Goal: Task Accomplishment & Management: Manage account settings

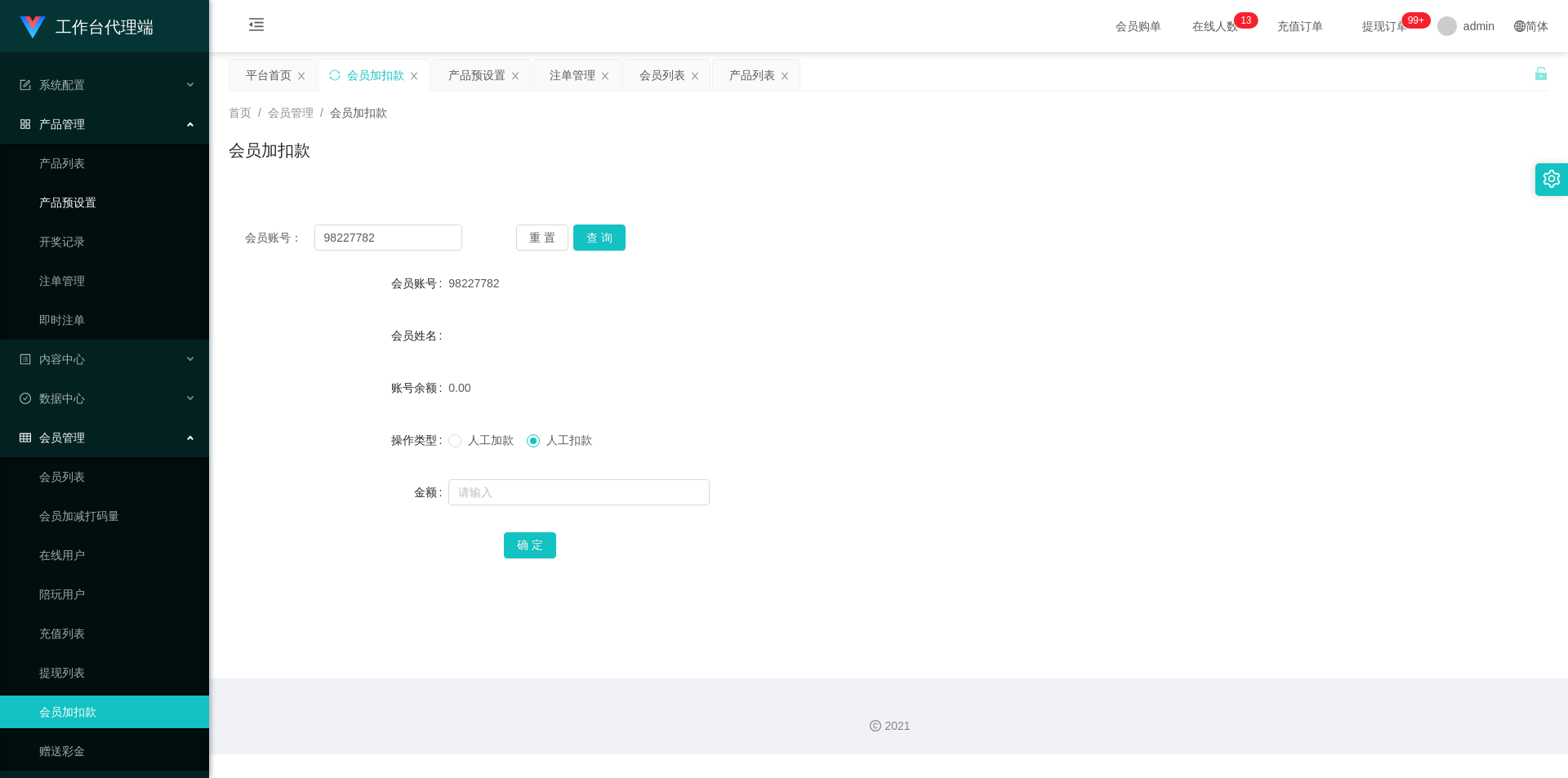
click at [80, 206] on link "产品预设置" at bounding box center [117, 203] width 157 height 33
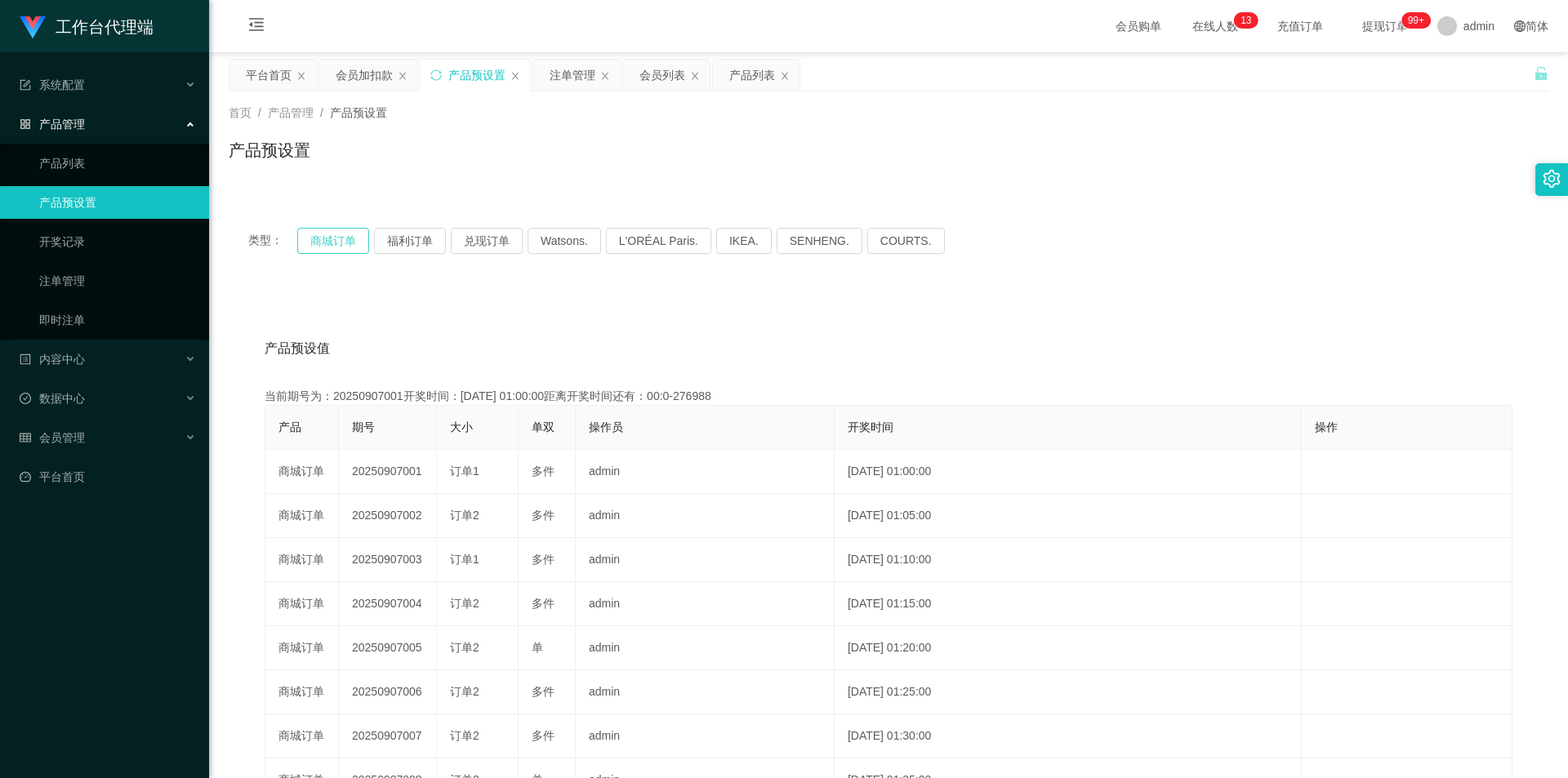
click at [348, 237] on button "商城订单" at bounding box center [333, 241] width 72 height 26
click at [344, 235] on button "商城订单" at bounding box center [333, 241] width 72 height 26
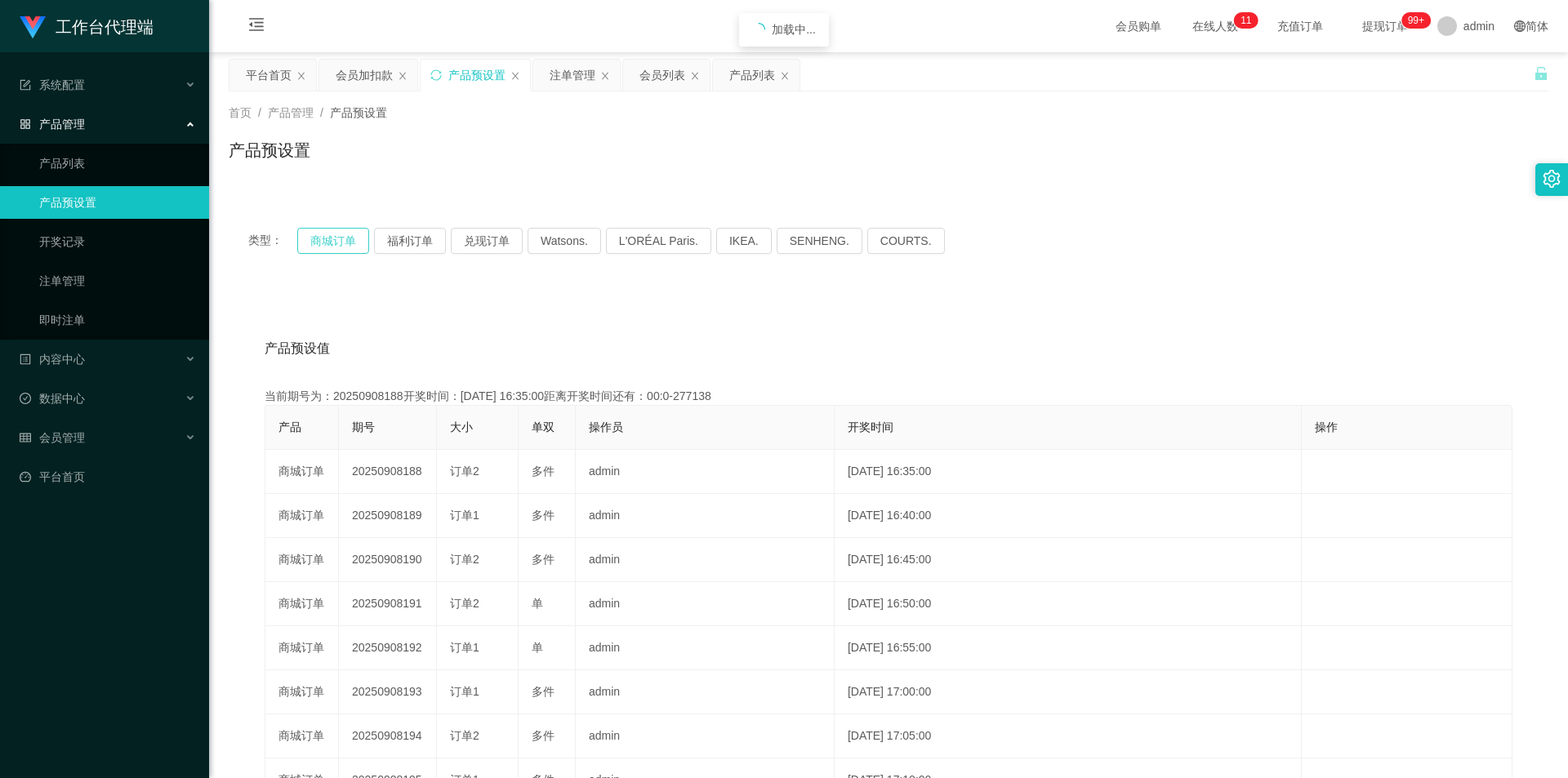
drag, startPoint x: 344, startPoint y: 235, endPoint x: 340, endPoint y: 227, distance: 8.9
click at [344, 235] on button "商城订单" at bounding box center [333, 241] width 72 height 26
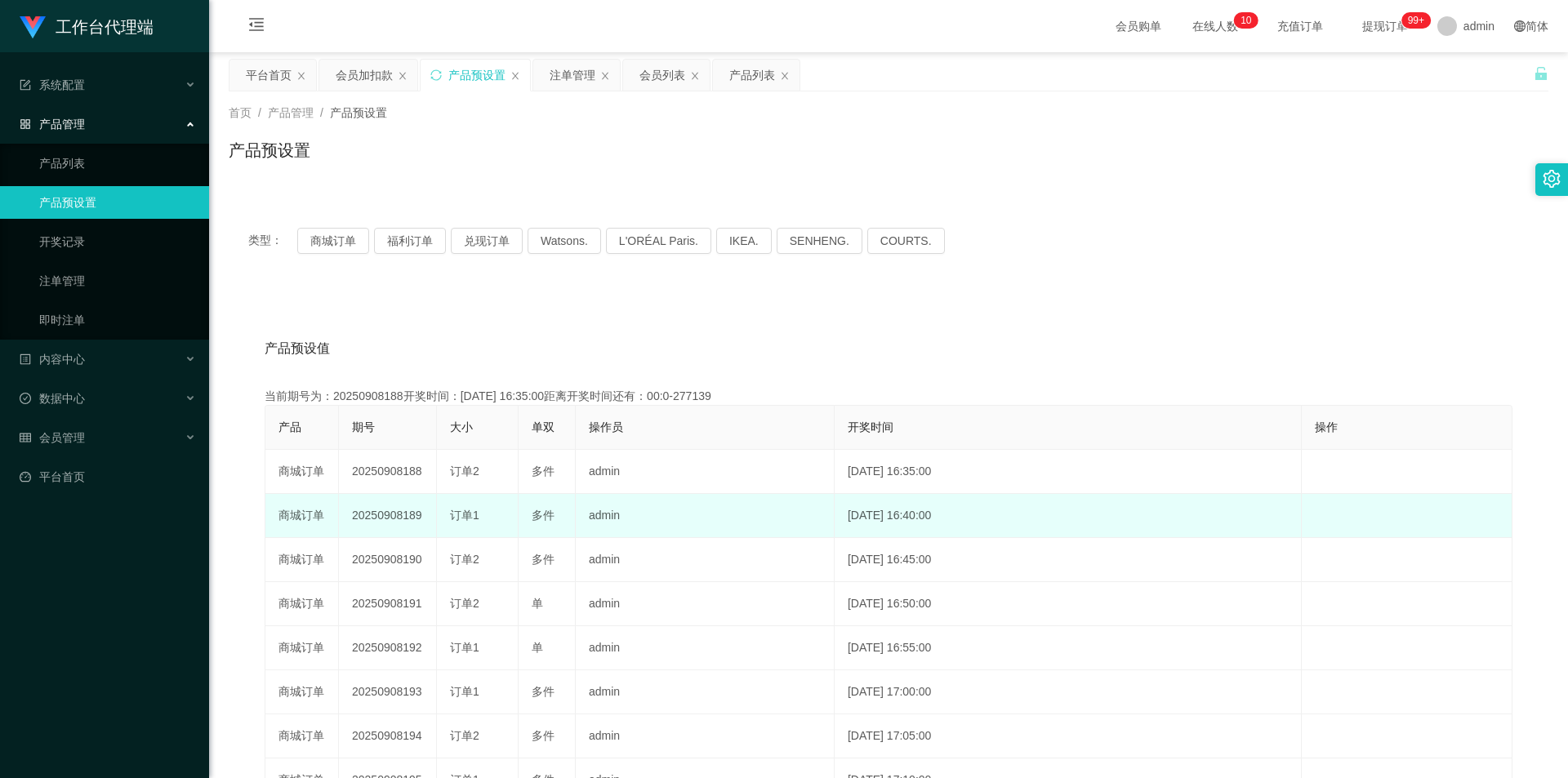
click at [395, 516] on td "20250908189" at bounding box center [388, 515] width 98 height 44
click at [395, 517] on td "20250908189" at bounding box center [388, 515] width 98 height 44
copy td "20250908189"
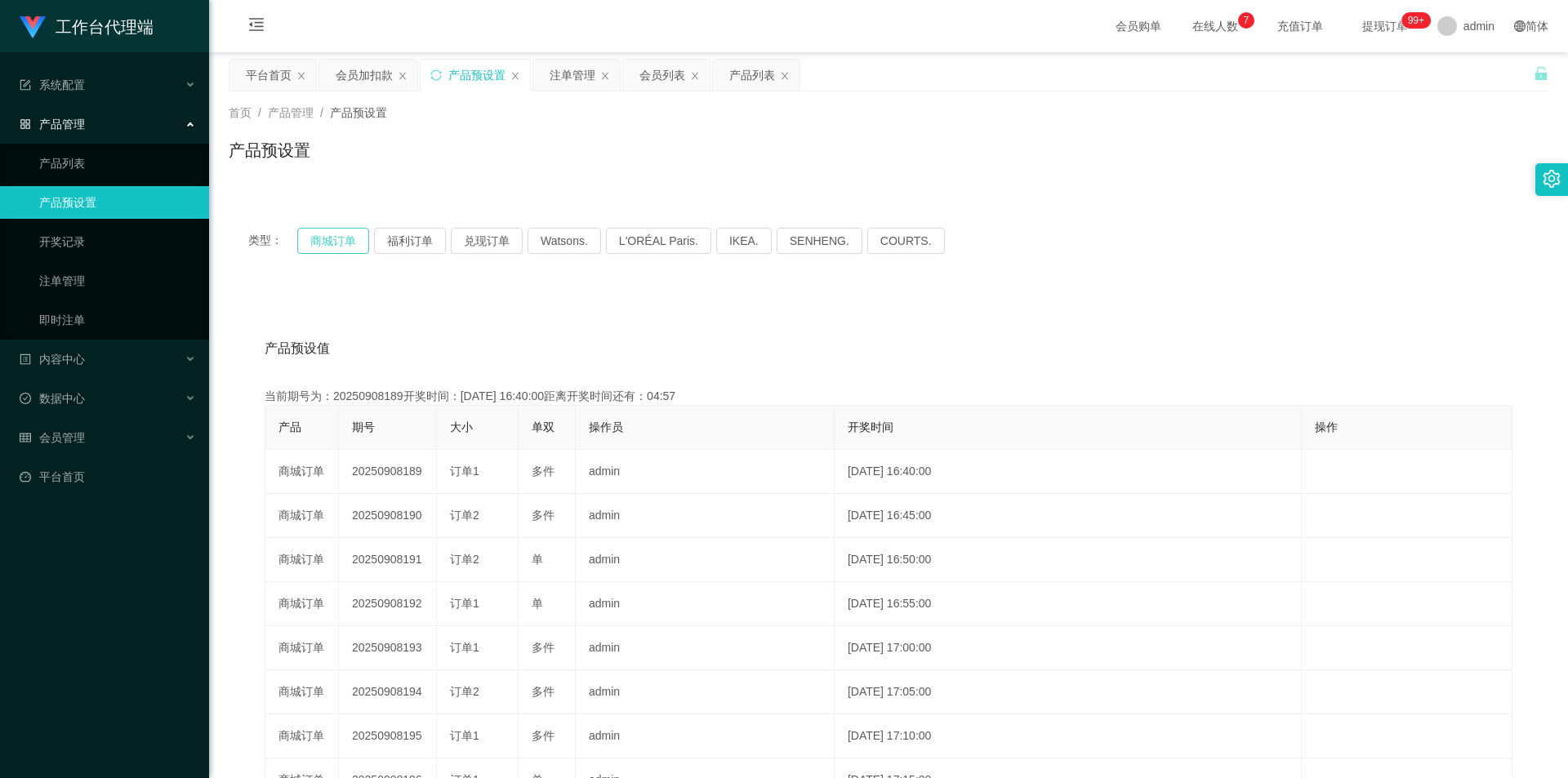
click at [314, 236] on button "商城订单" at bounding box center [333, 241] width 72 height 26
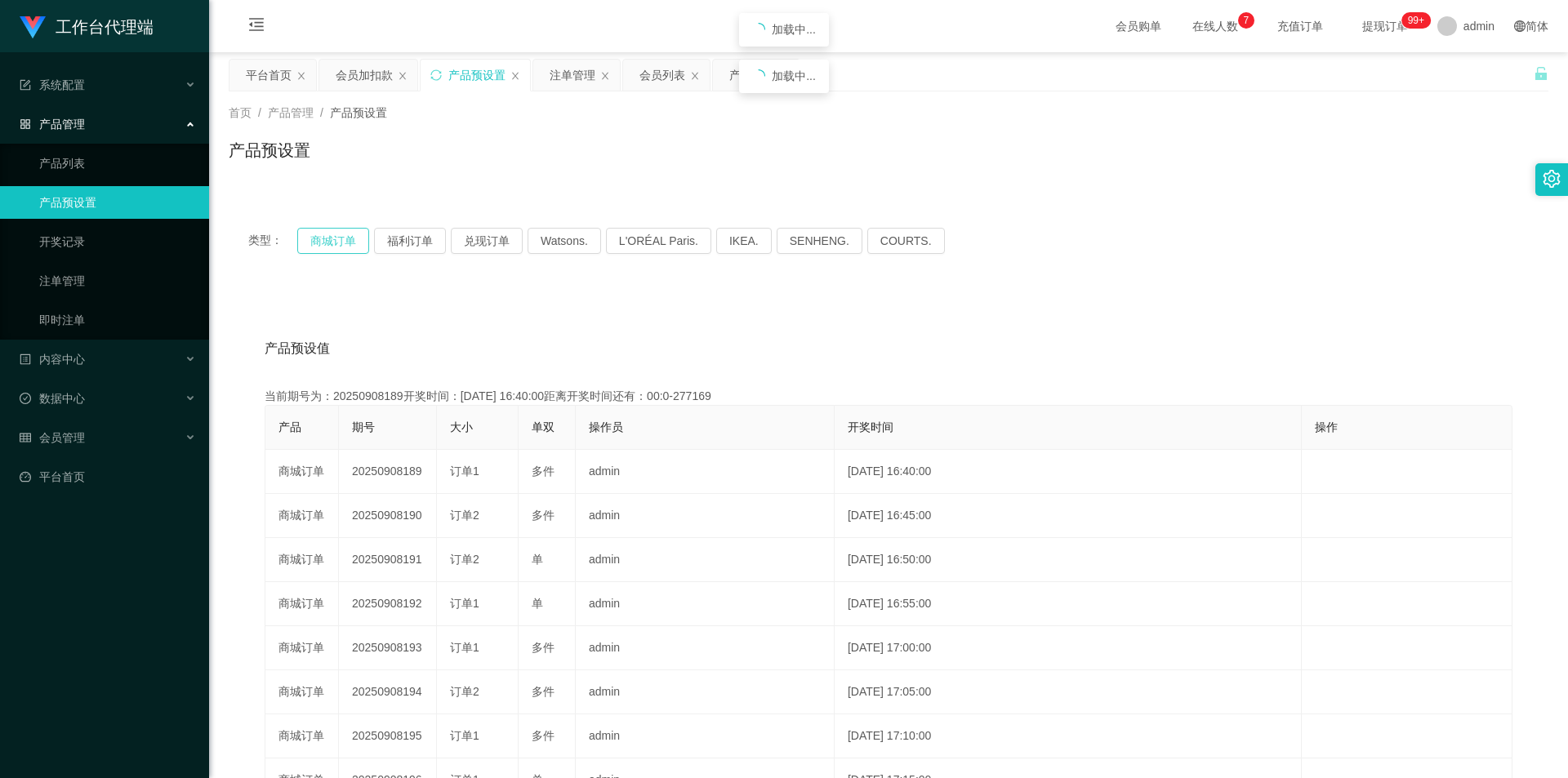
click at [314, 236] on button "商城订单" at bounding box center [333, 241] width 72 height 26
click at [60, 274] on link "注单管理" at bounding box center [117, 281] width 157 height 33
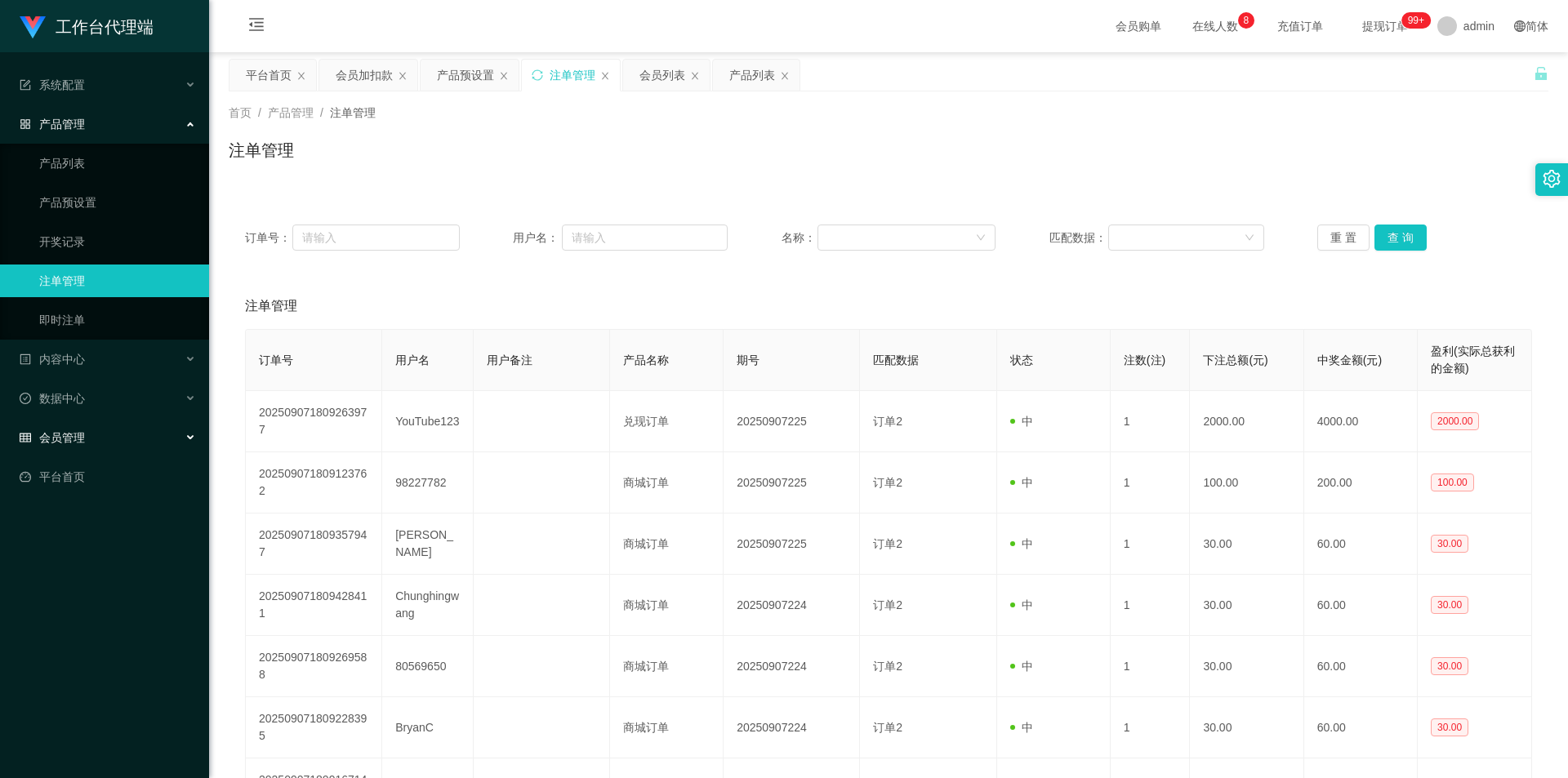
click at [83, 428] on div "会员管理" at bounding box center [104, 438] width 209 height 33
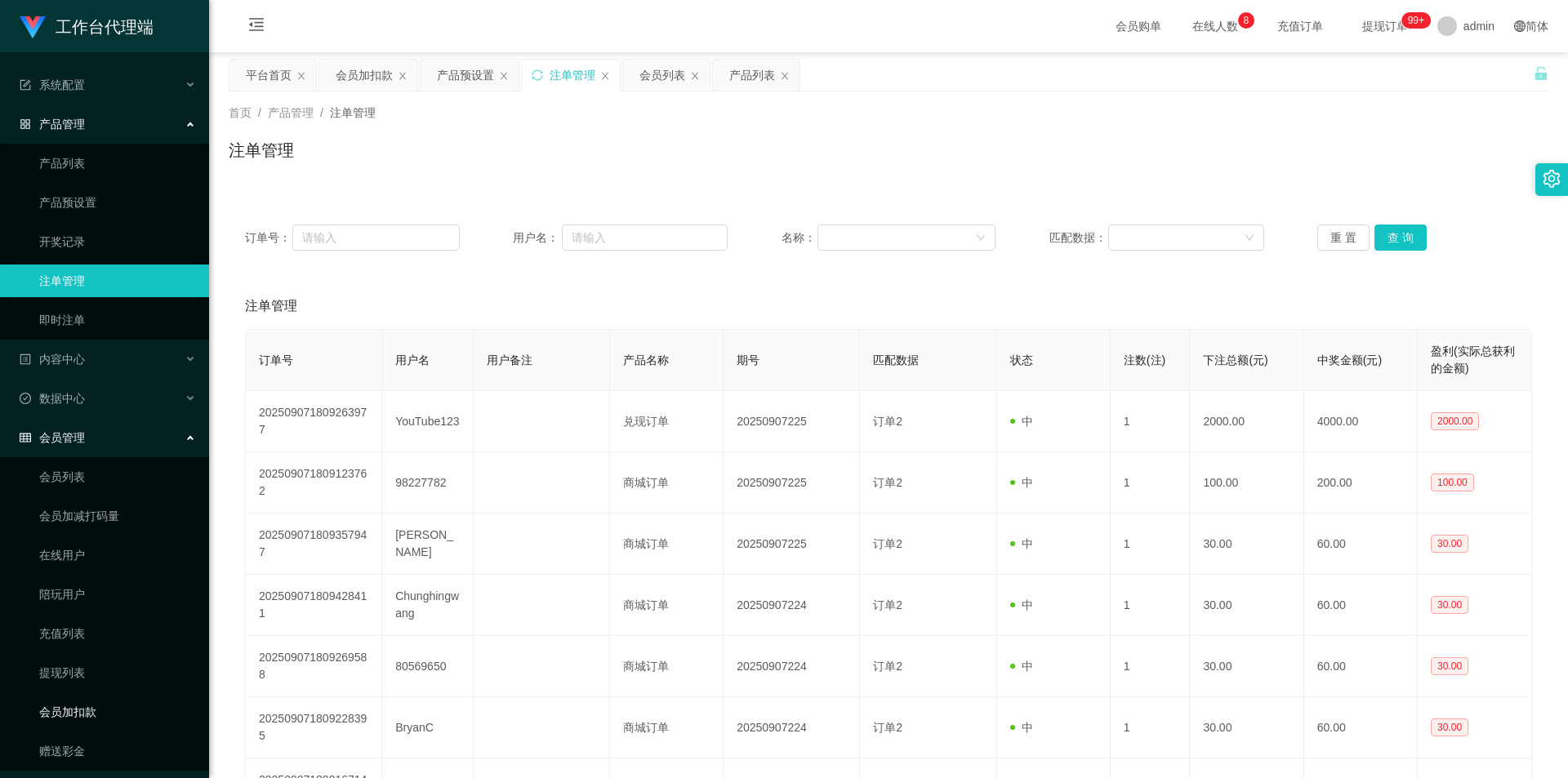
click at [78, 708] on link "会员加扣款" at bounding box center [117, 712] width 157 height 33
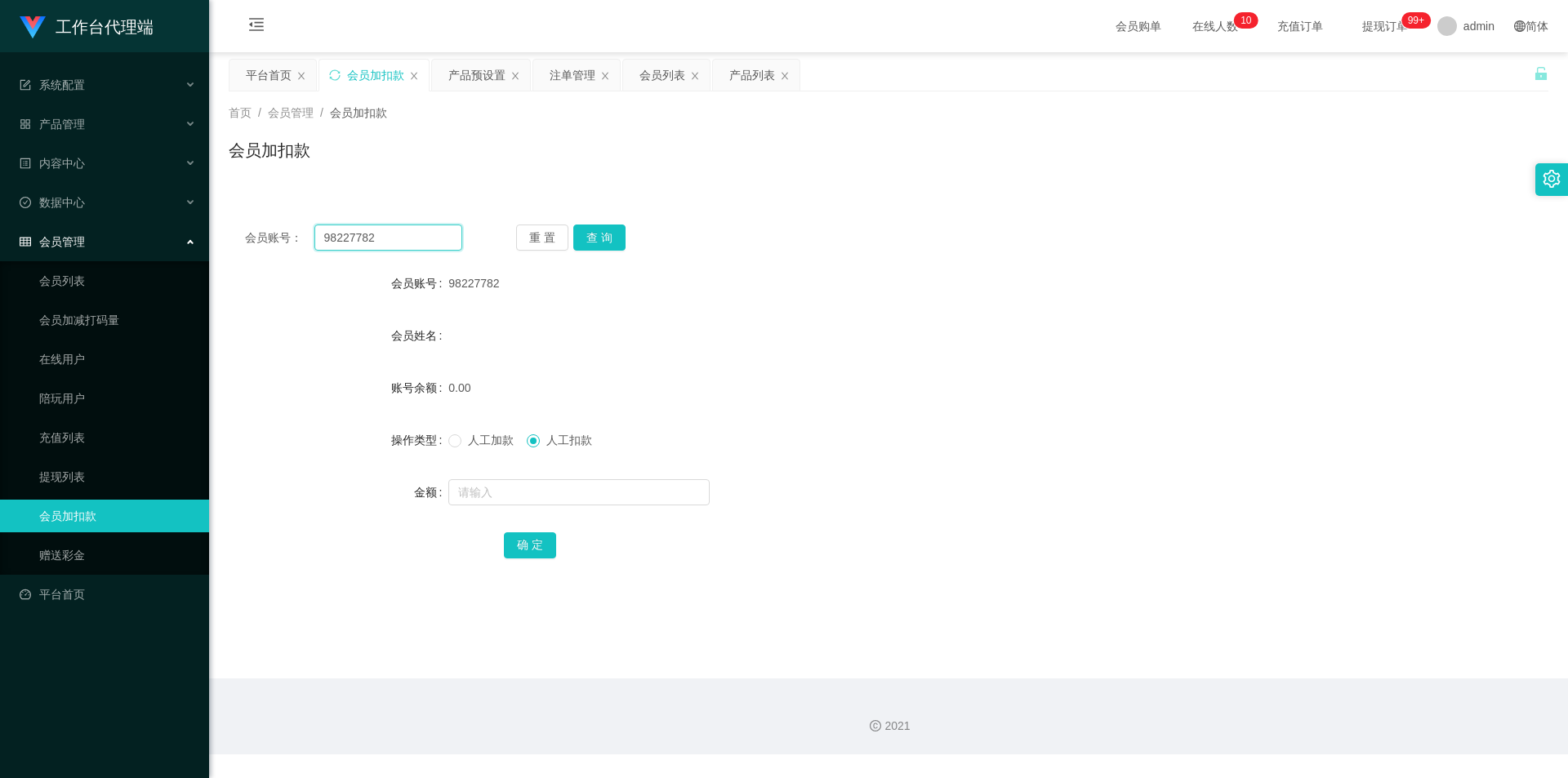
click at [412, 233] on input "98227782" at bounding box center [389, 237] width 148 height 26
click at [412, 235] on input "98227782" at bounding box center [389, 237] width 148 height 26
type input "Asx"
drag, startPoint x: 632, startPoint y: 234, endPoint x: 622, endPoint y: 234, distance: 10.0
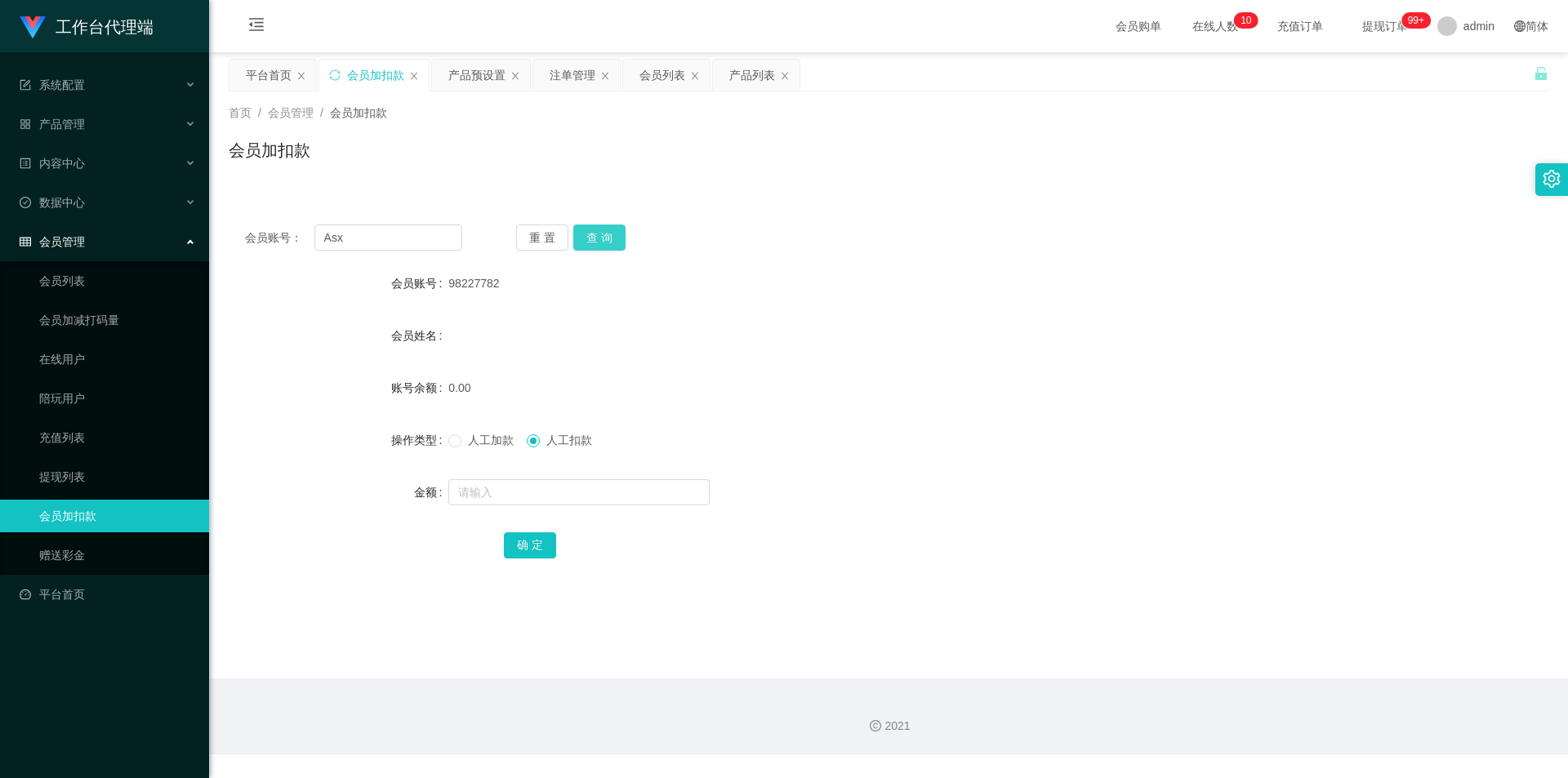
click at [631, 234] on div "重 置 查 询" at bounding box center [625, 237] width 217 height 26
click at [611, 233] on button "查 询" at bounding box center [599, 237] width 52 height 26
drag, startPoint x: 495, startPoint y: 438, endPoint x: 517, endPoint y: 458, distance: 29.7
click at [494, 438] on span "人工加款" at bounding box center [491, 440] width 59 height 13
click at [535, 493] on input "text" at bounding box center [579, 492] width 262 height 26
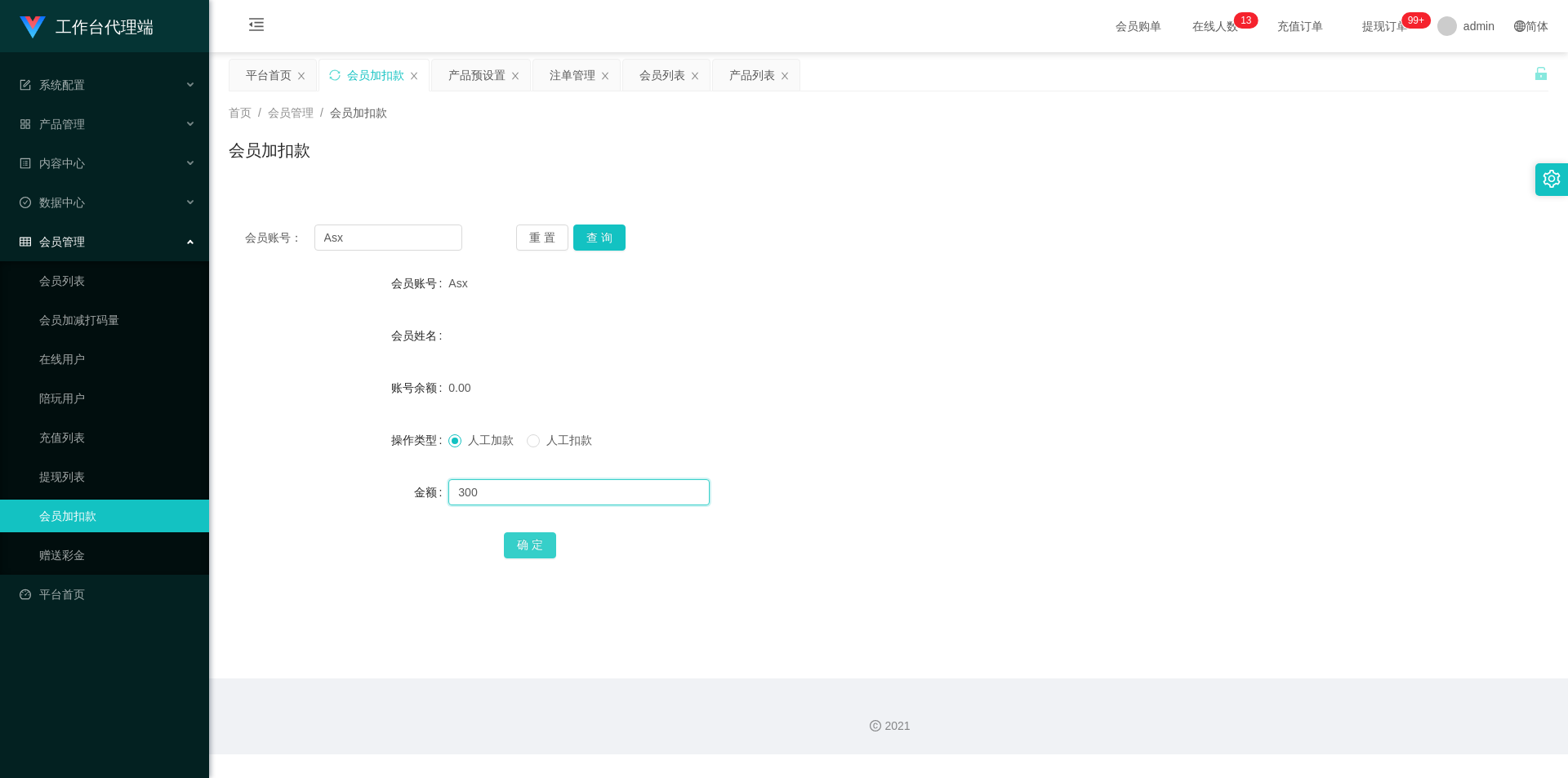
type input "300"
click at [531, 542] on button "确 定" at bounding box center [530, 545] width 52 height 26
click at [964, 328] on div "会员姓名" at bounding box center [889, 336] width 1320 height 33
click at [93, 121] on div "产品管理" at bounding box center [104, 124] width 209 height 33
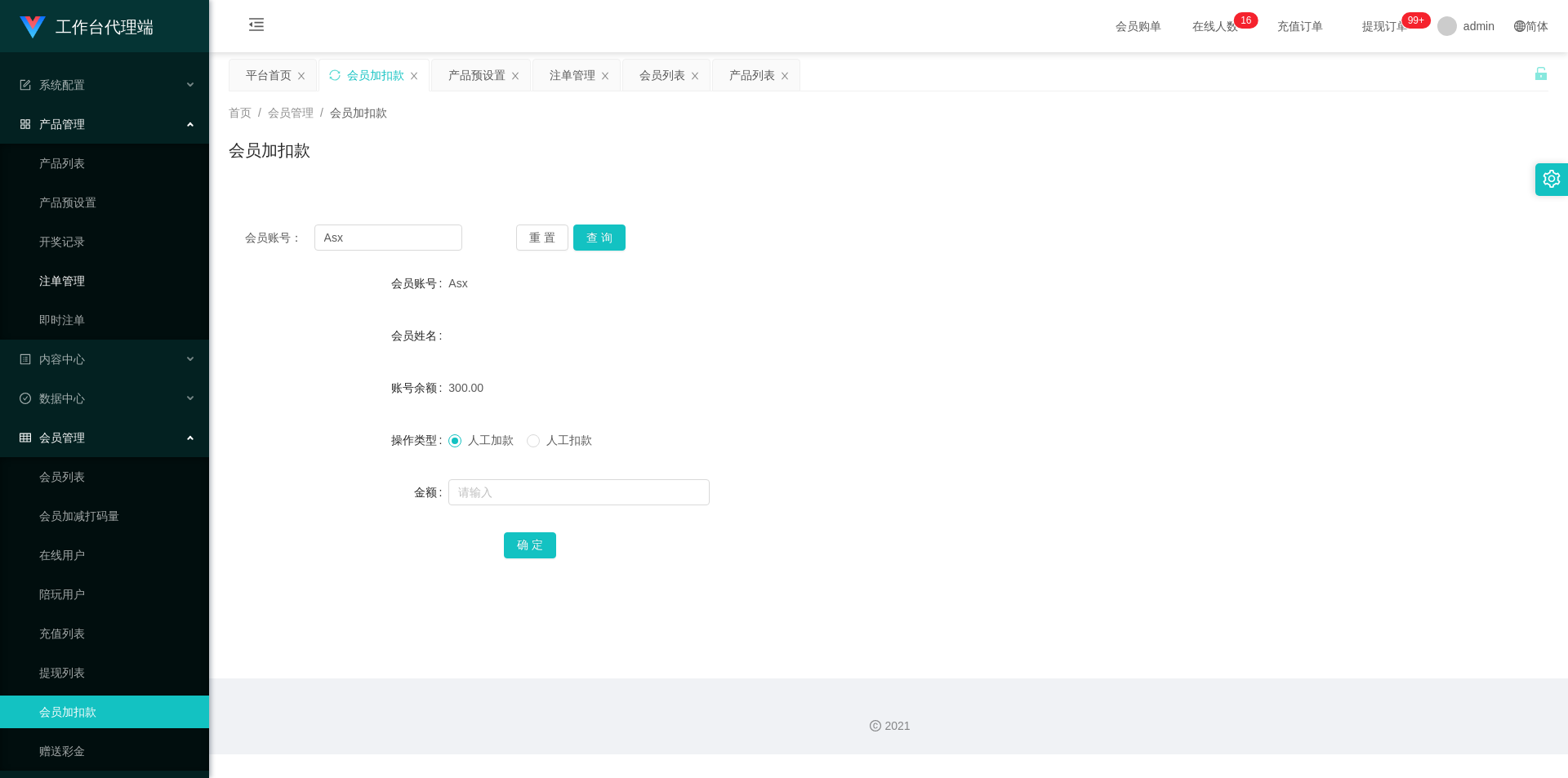
click at [68, 275] on link "注单管理" at bounding box center [117, 281] width 157 height 33
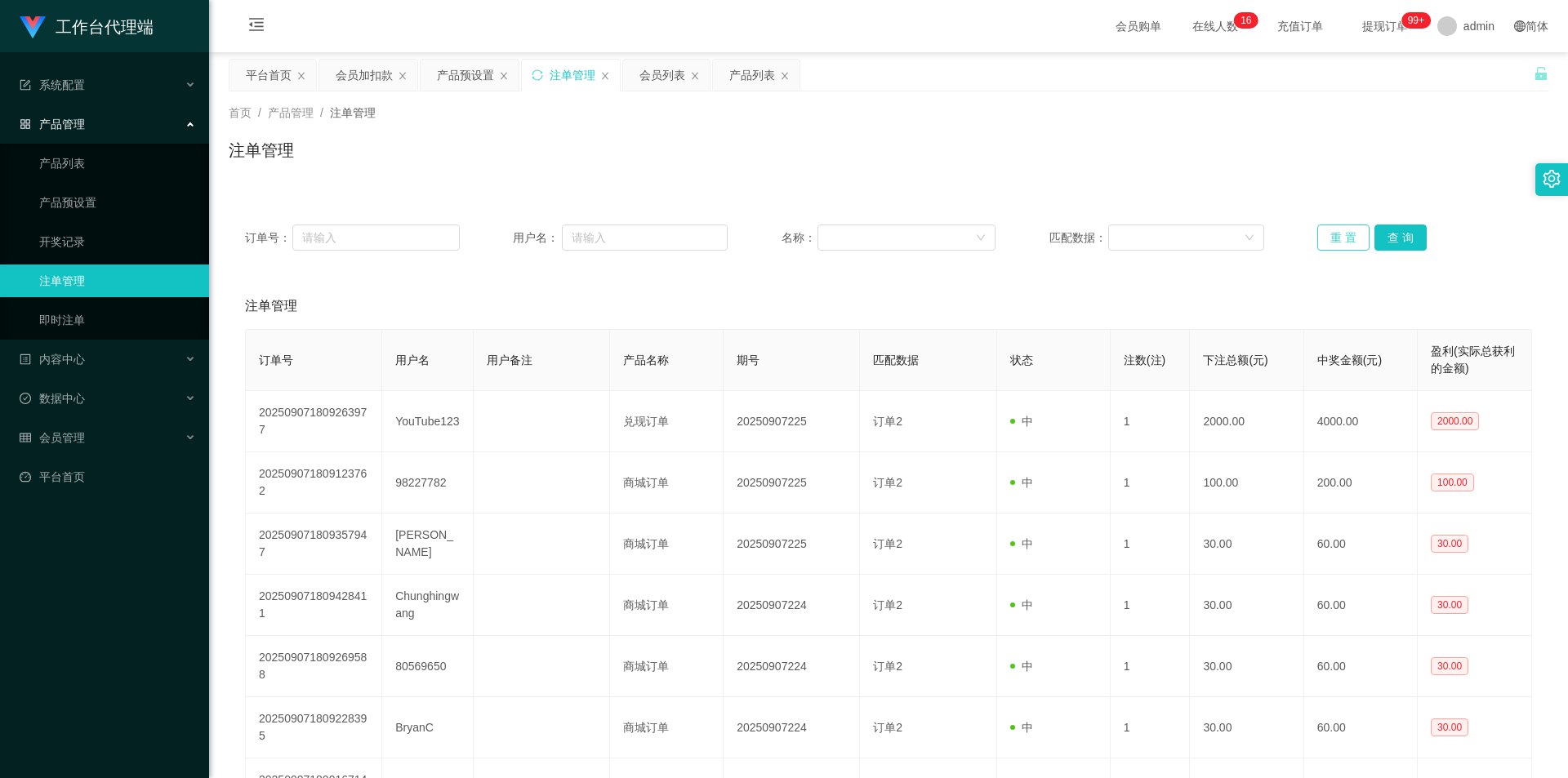
click at [1344, 239] on button "重 置" at bounding box center [1344, 237] width 52 height 26
click at [86, 275] on link "注单管理" at bounding box center [117, 281] width 157 height 33
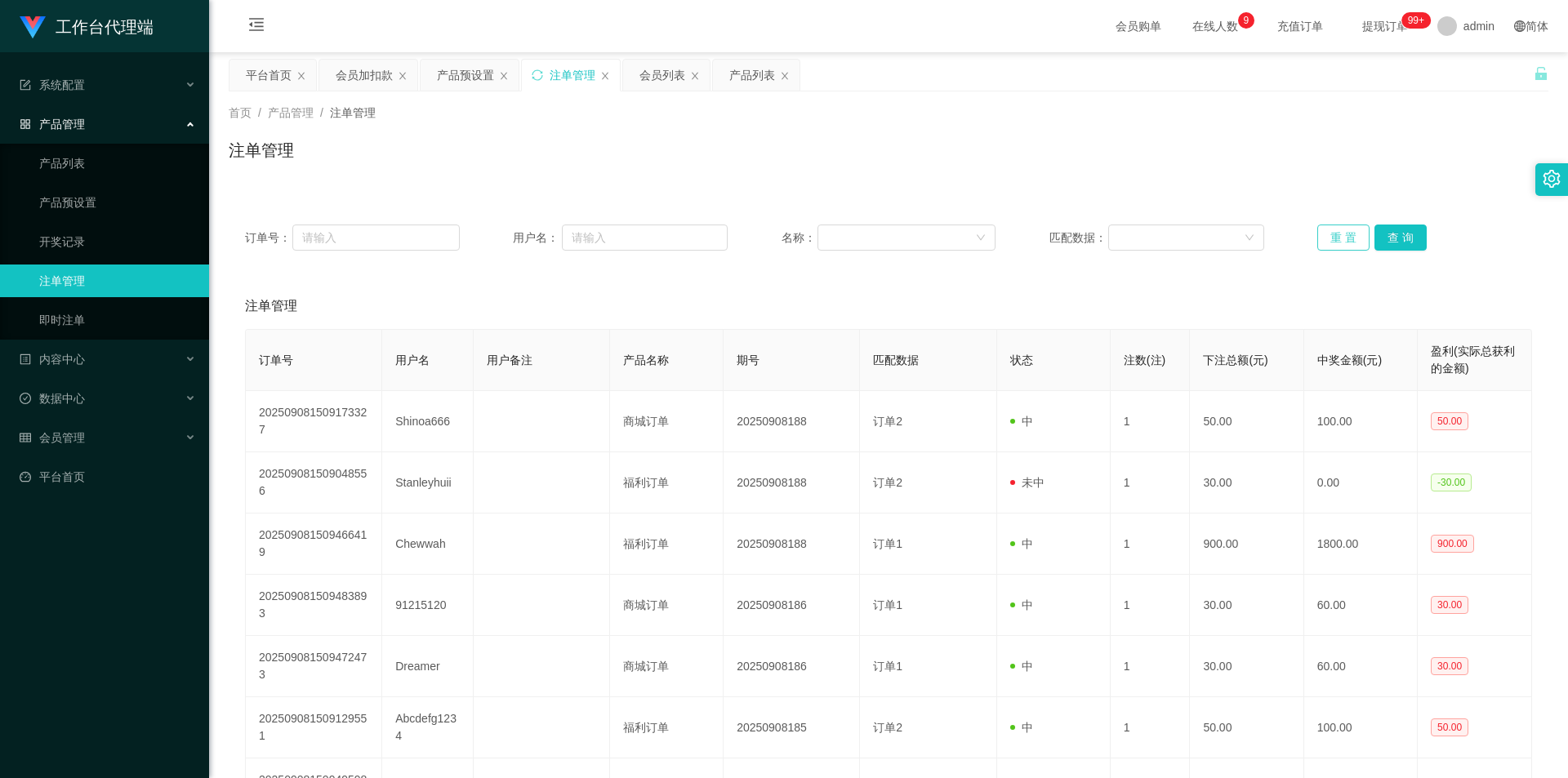
click at [1333, 238] on button "重 置" at bounding box center [1344, 237] width 52 height 26
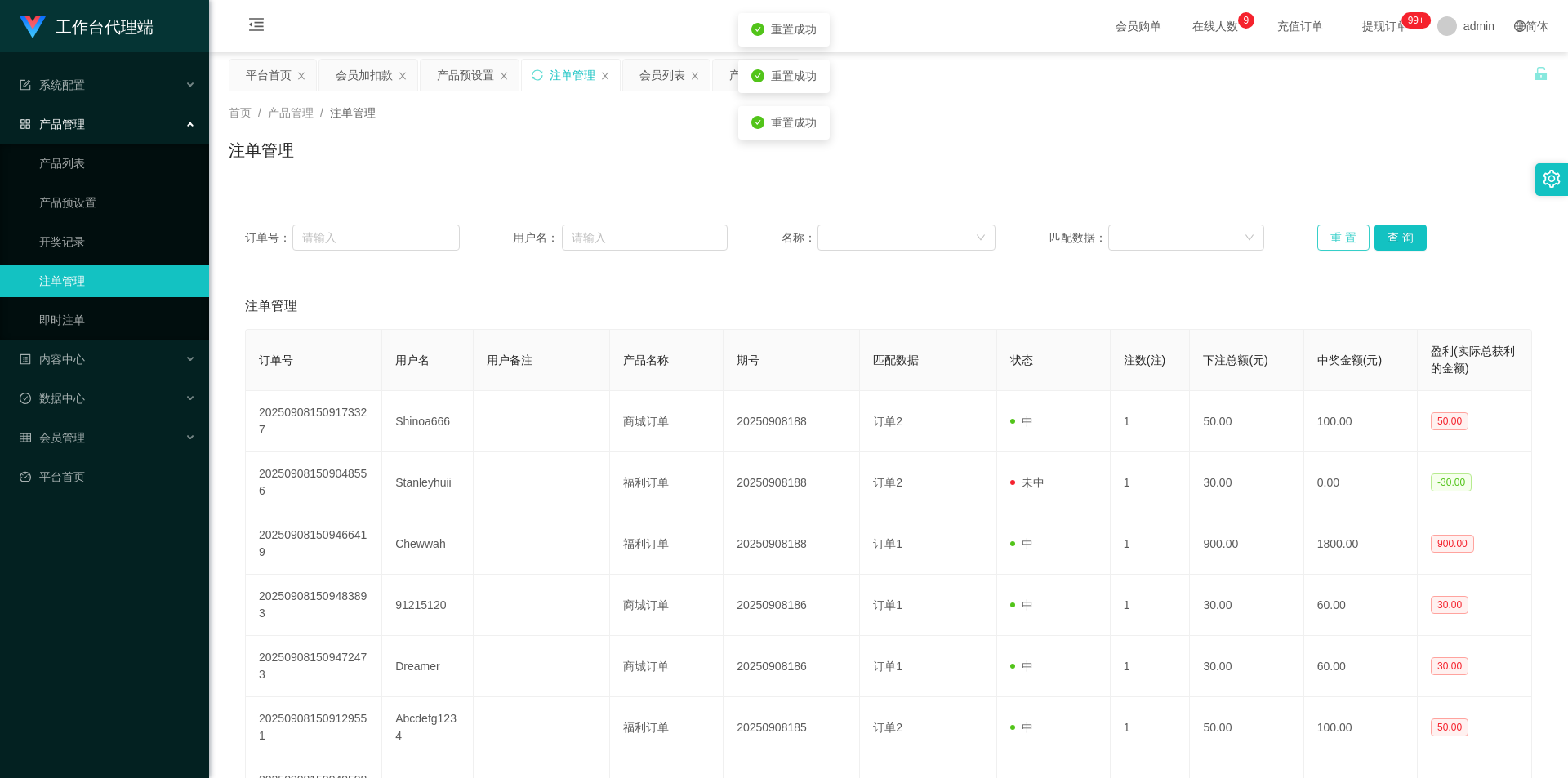
click at [1333, 238] on button "重 置" at bounding box center [1344, 237] width 52 height 26
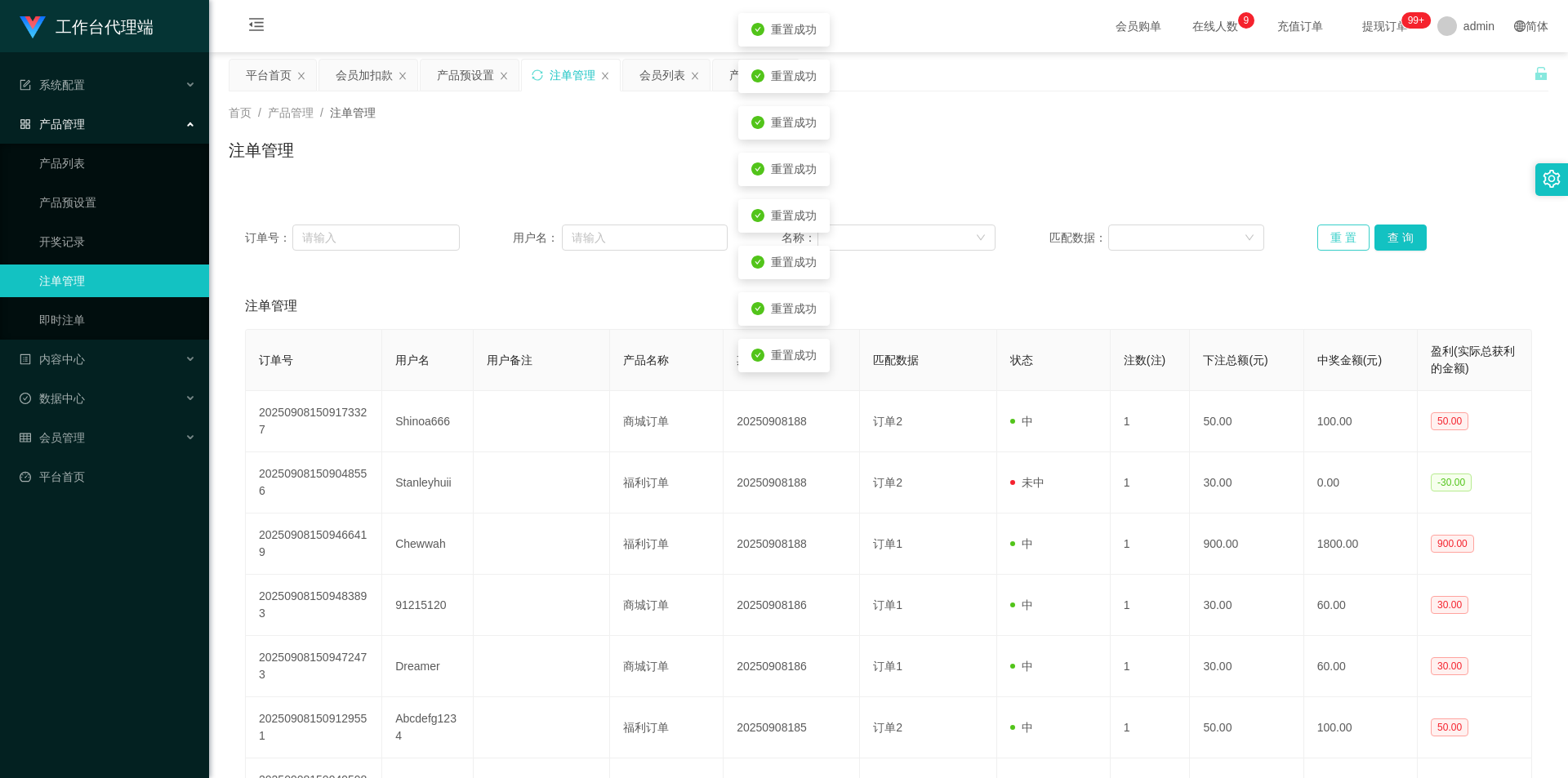
click at [1333, 238] on button "重 置" at bounding box center [1344, 237] width 52 height 26
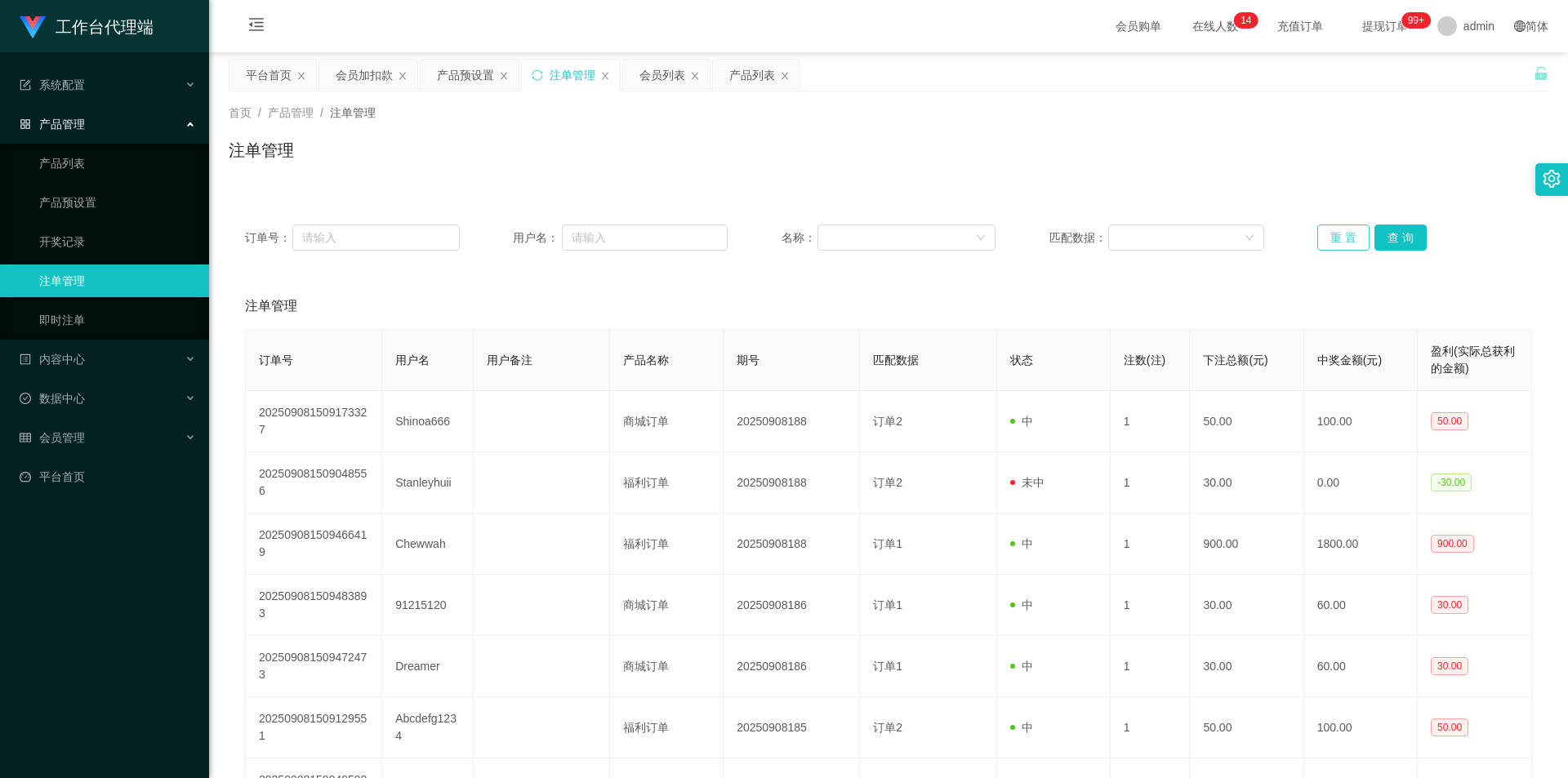
click at [1347, 230] on button "重 置" at bounding box center [1344, 237] width 52 height 26
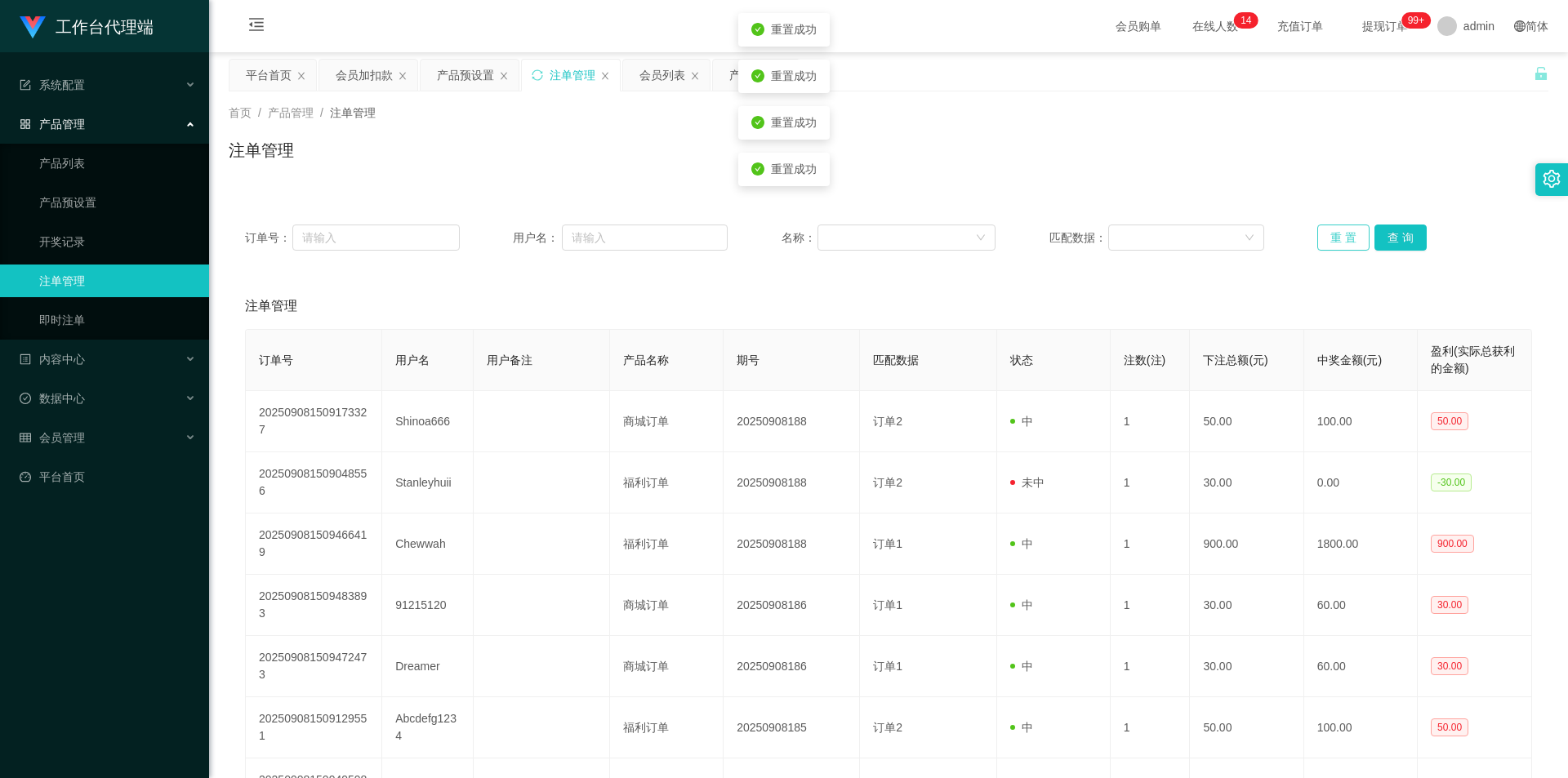
click at [1347, 230] on button "重 置" at bounding box center [1344, 237] width 52 height 26
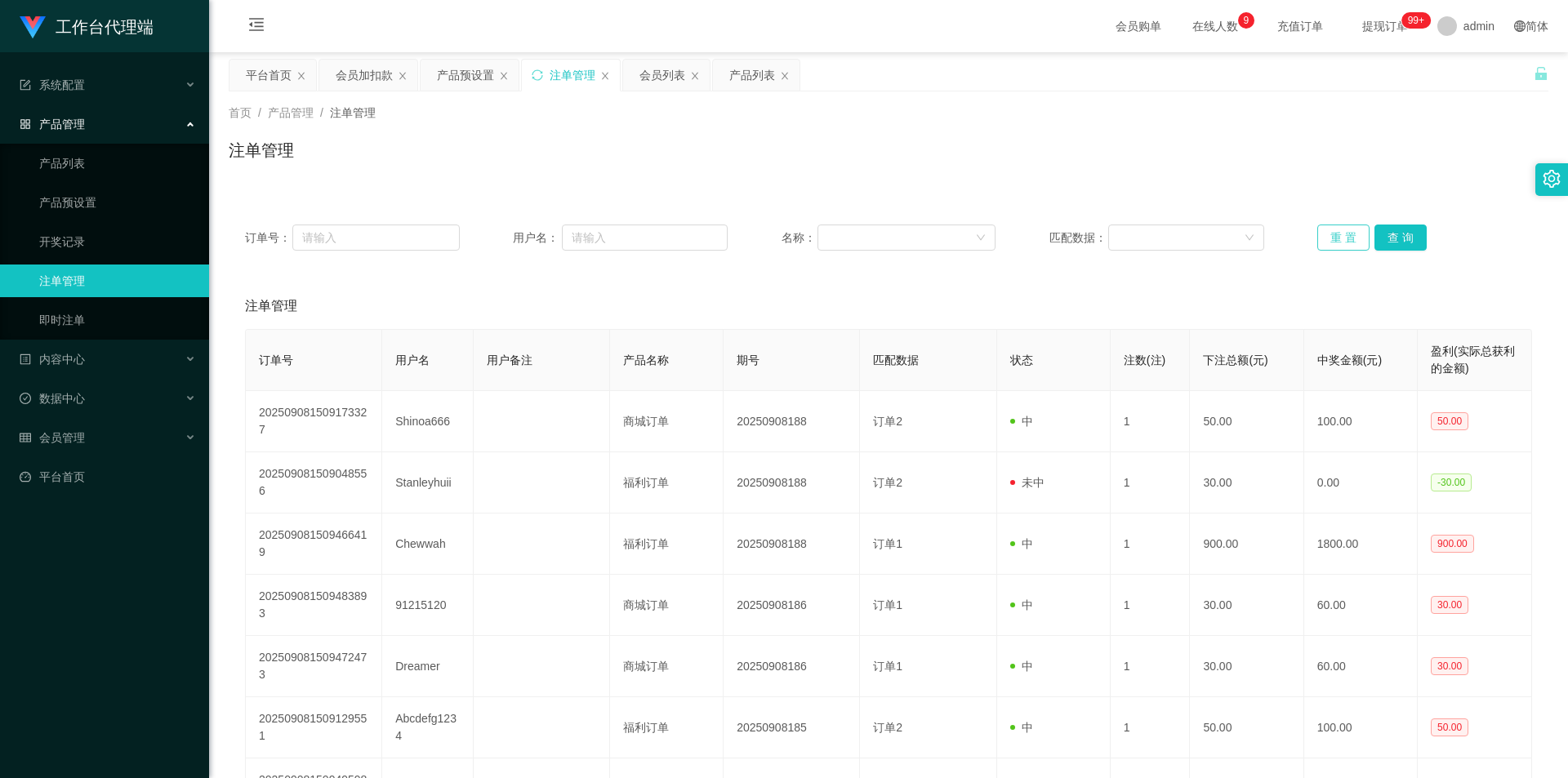
click at [1319, 238] on button "重 置" at bounding box center [1344, 237] width 52 height 26
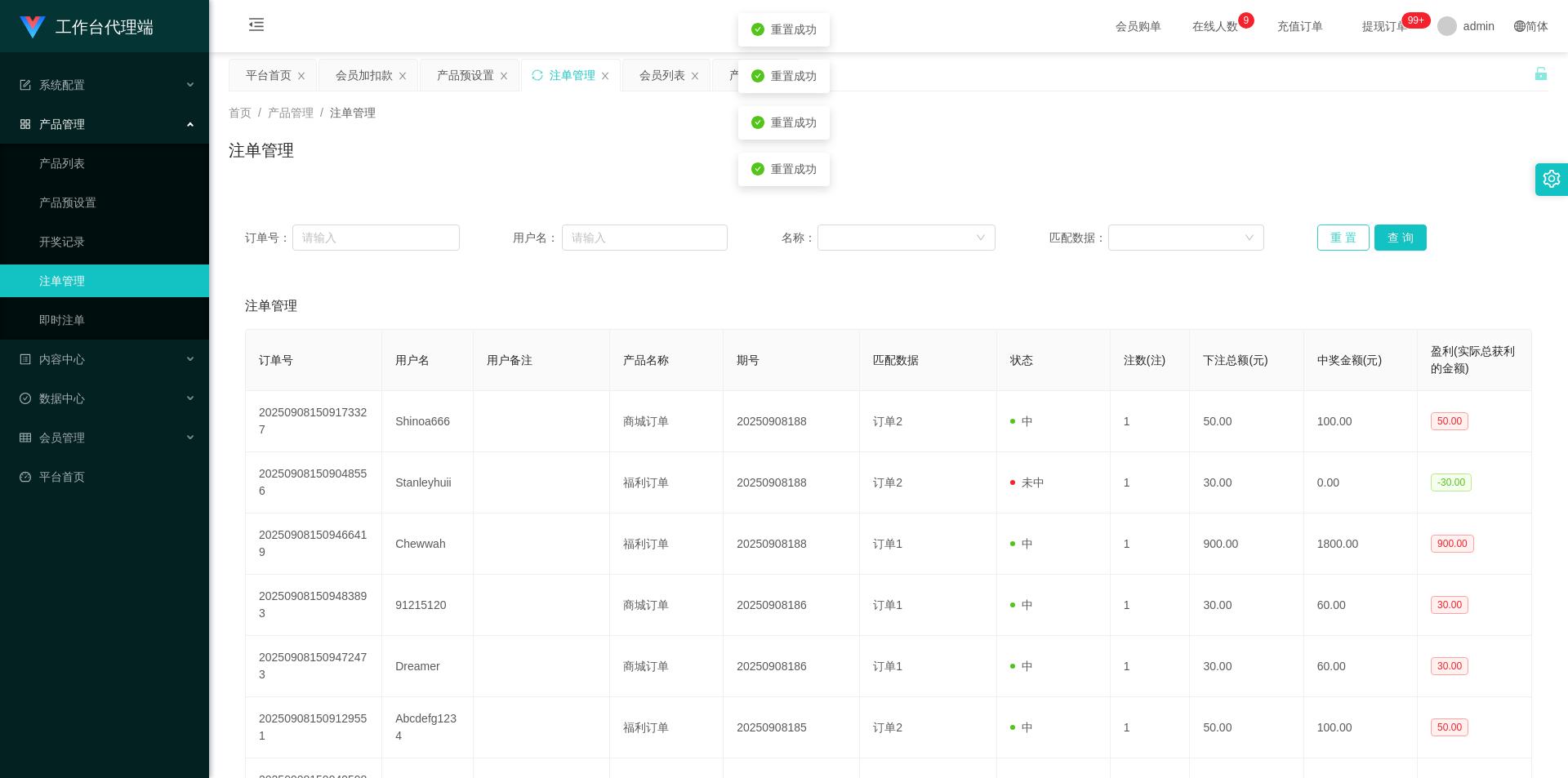
click at [1319, 238] on button "重 置" at bounding box center [1344, 237] width 52 height 26
click at [1351, 233] on button "重 置" at bounding box center [1344, 237] width 52 height 26
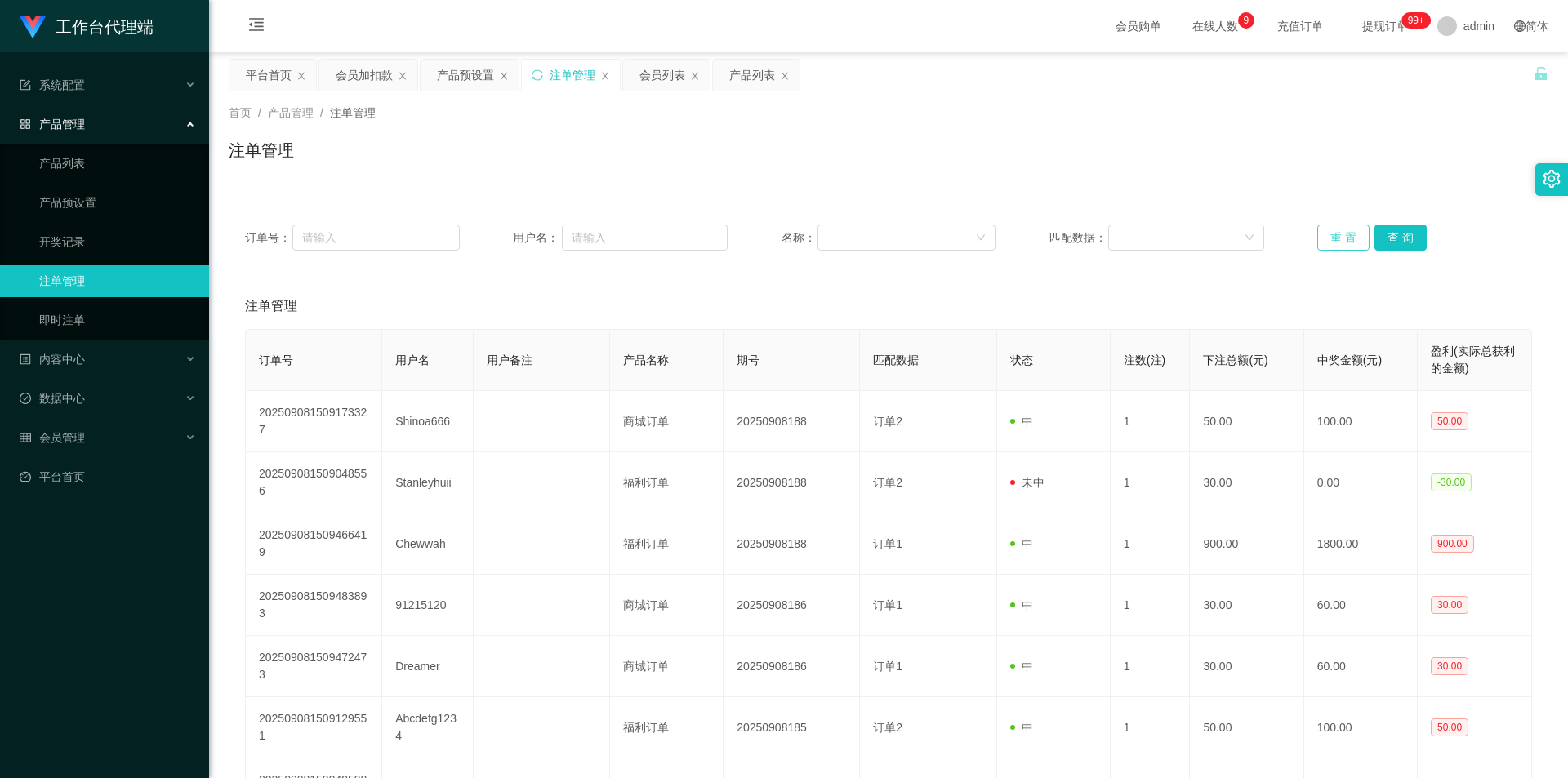
click at [1351, 233] on button "重 置" at bounding box center [1344, 237] width 52 height 26
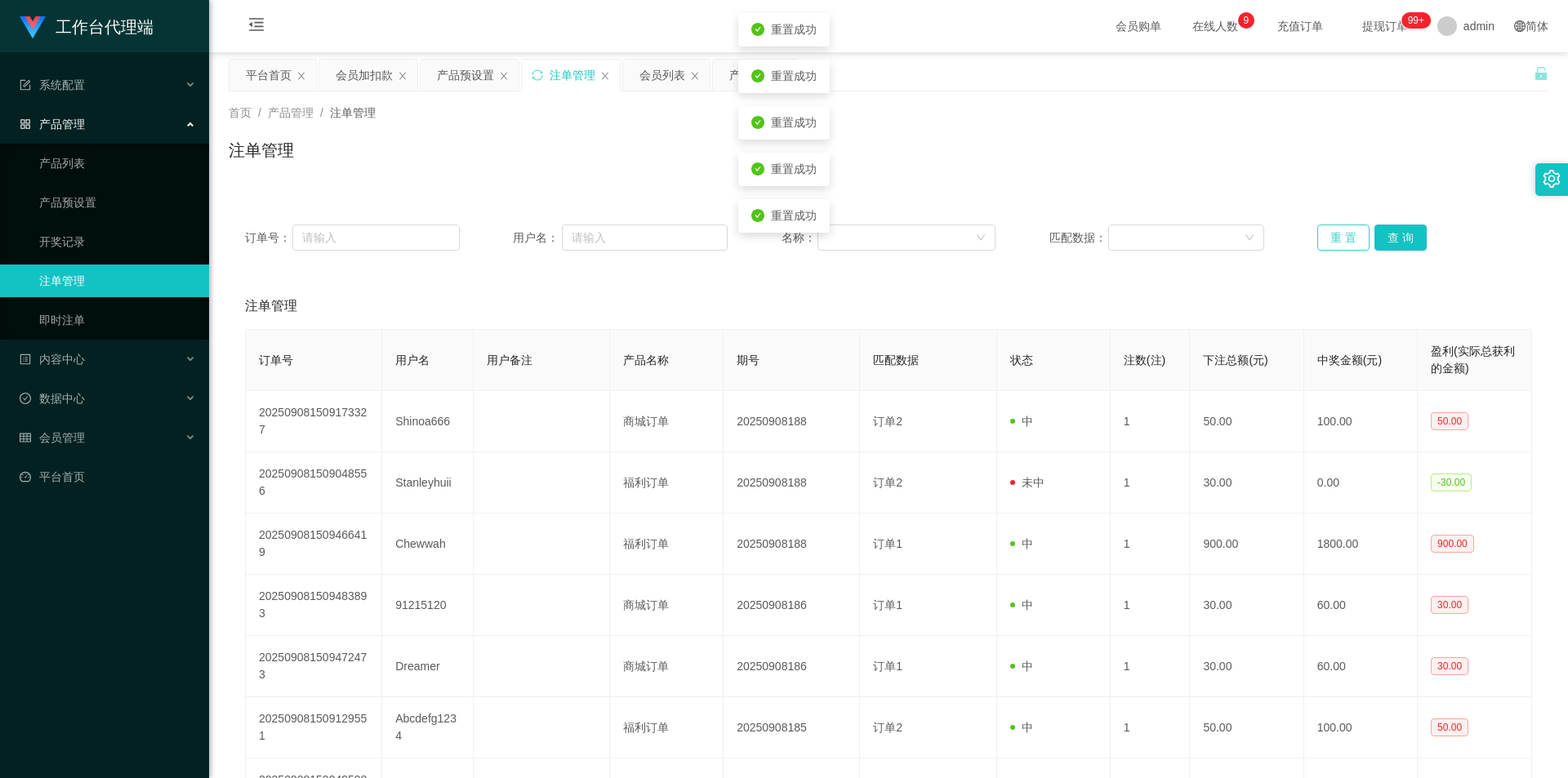
click at [1351, 233] on button "重 置" at bounding box center [1344, 237] width 52 height 26
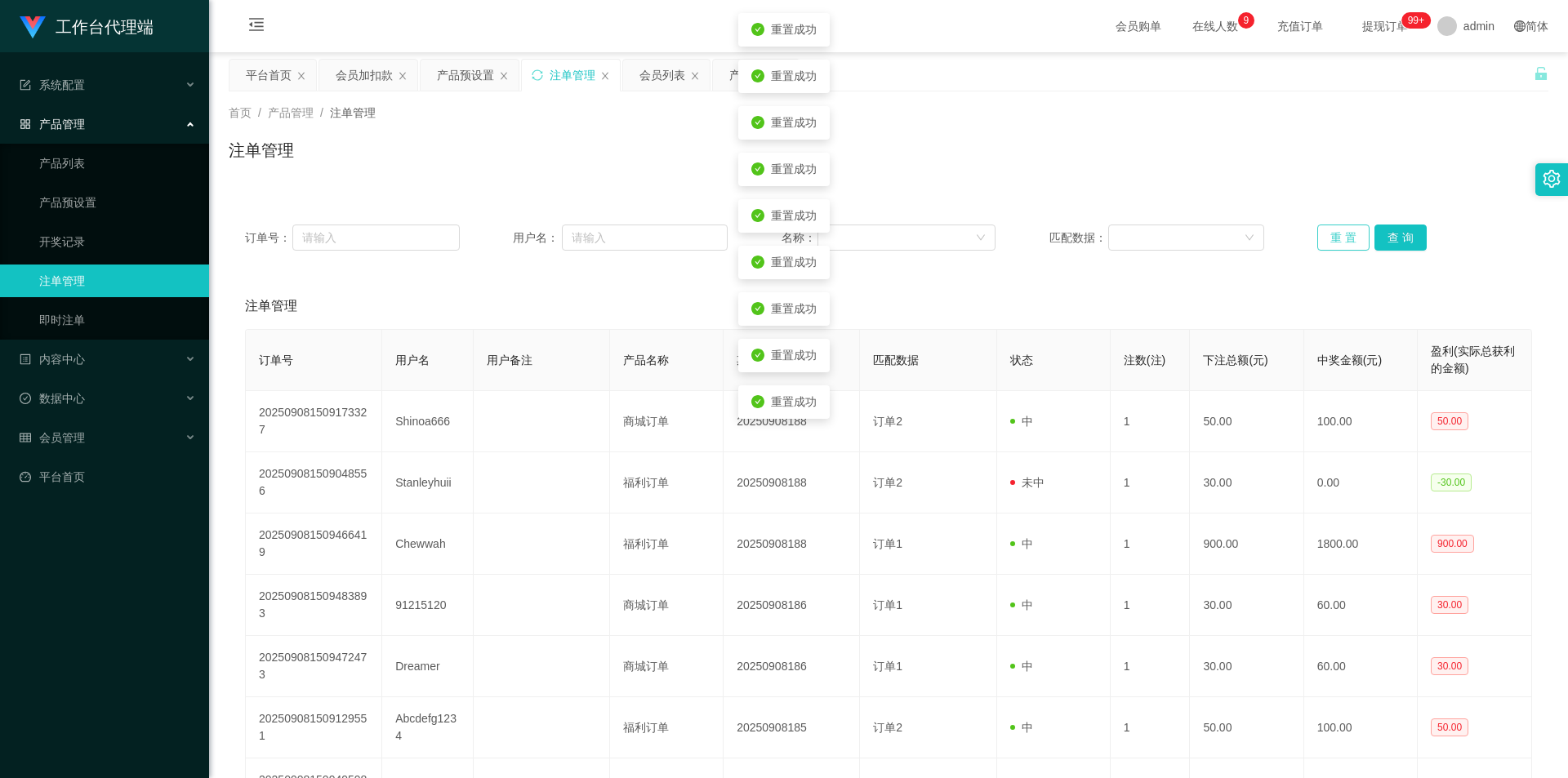
click at [1351, 233] on button "重 置" at bounding box center [1344, 237] width 52 height 26
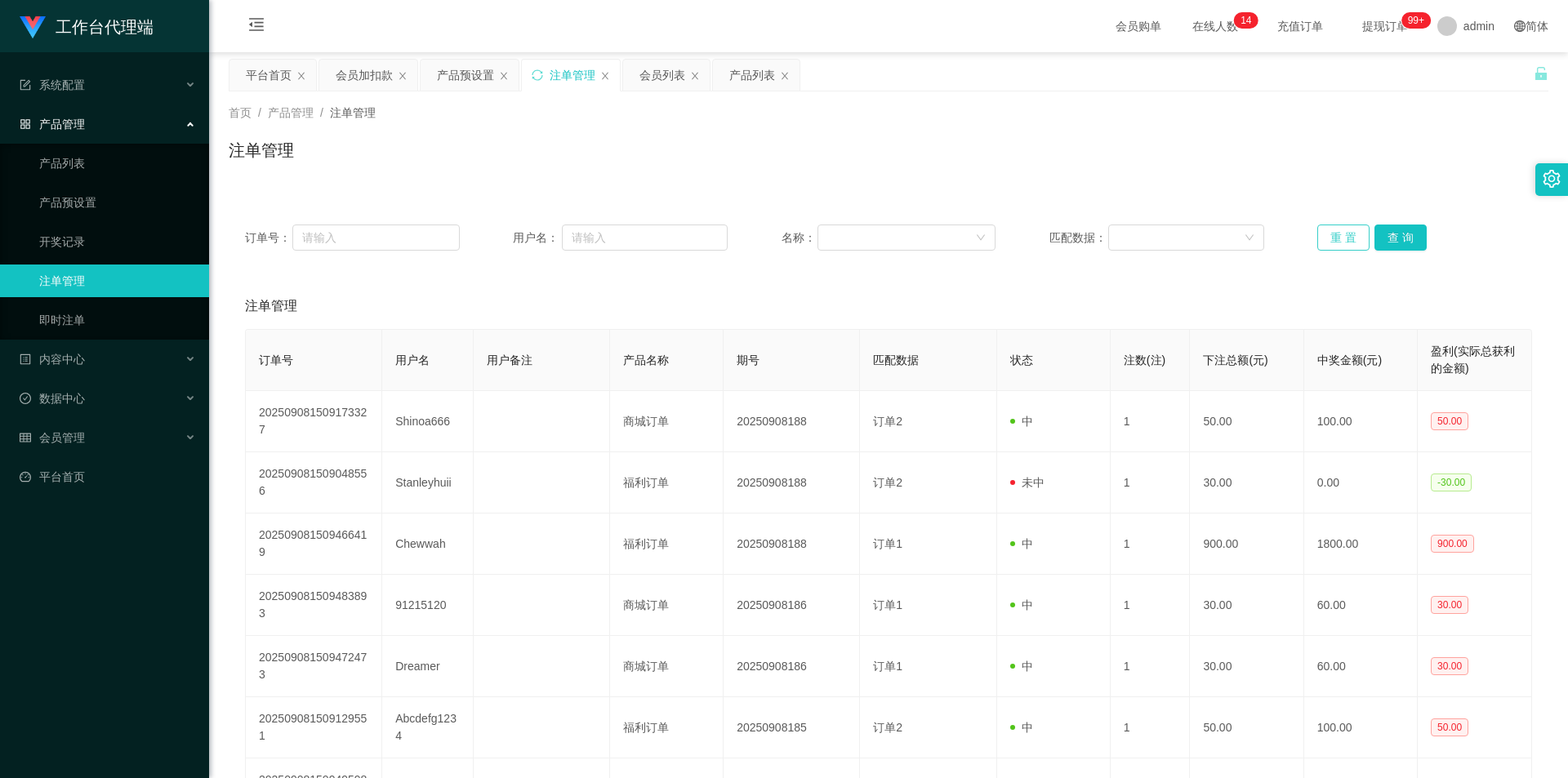
click at [1342, 236] on button "重 置" at bounding box center [1344, 237] width 52 height 26
click at [1324, 236] on button "重 置" at bounding box center [1344, 237] width 52 height 26
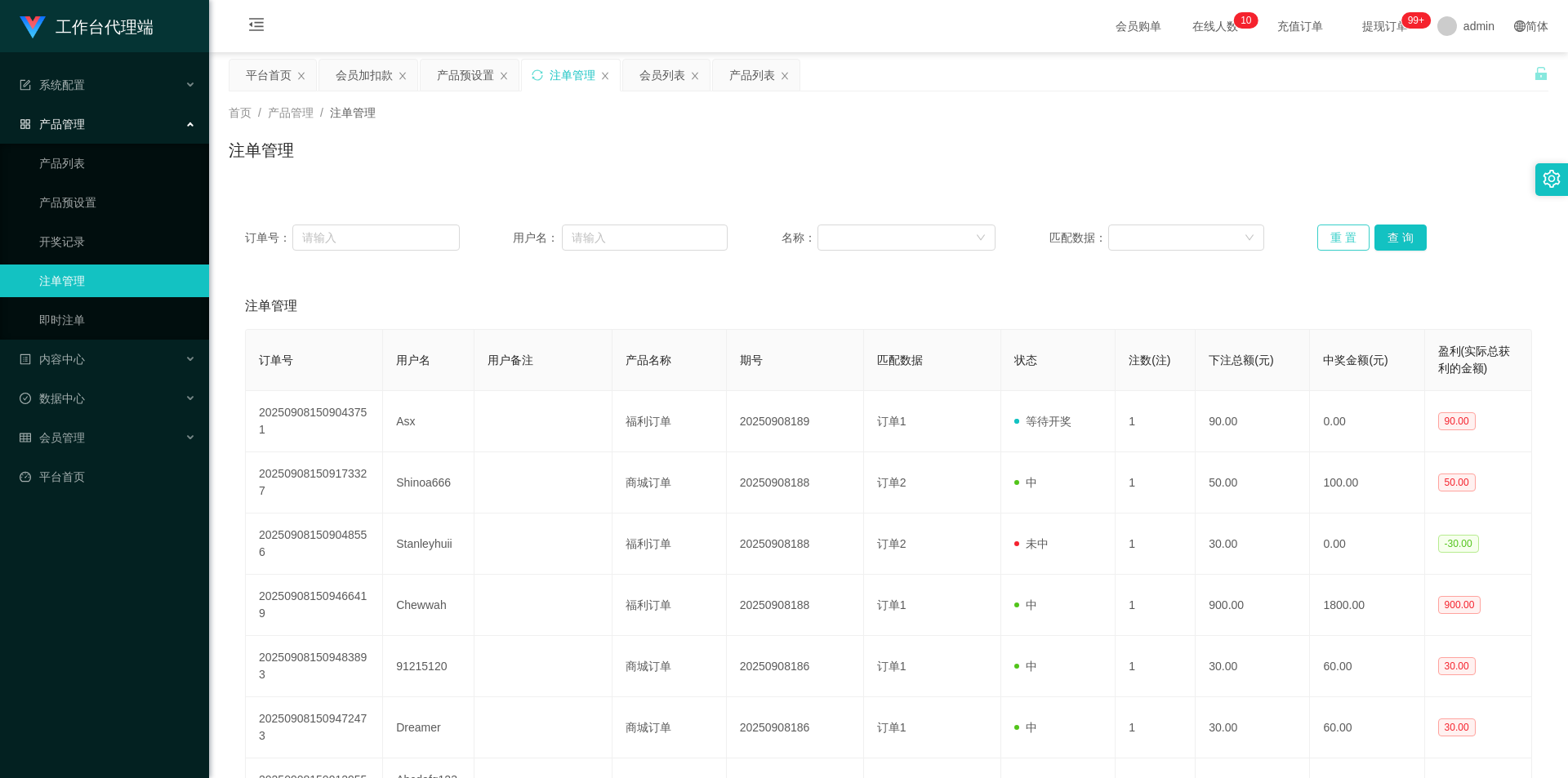
click at [1324, 236] on button "重 置" at bounding box center [1344, 237] width 52 height 26
click at [83, 439] on span "会员管理" at bounding box center [52, 437] width 65 height 13
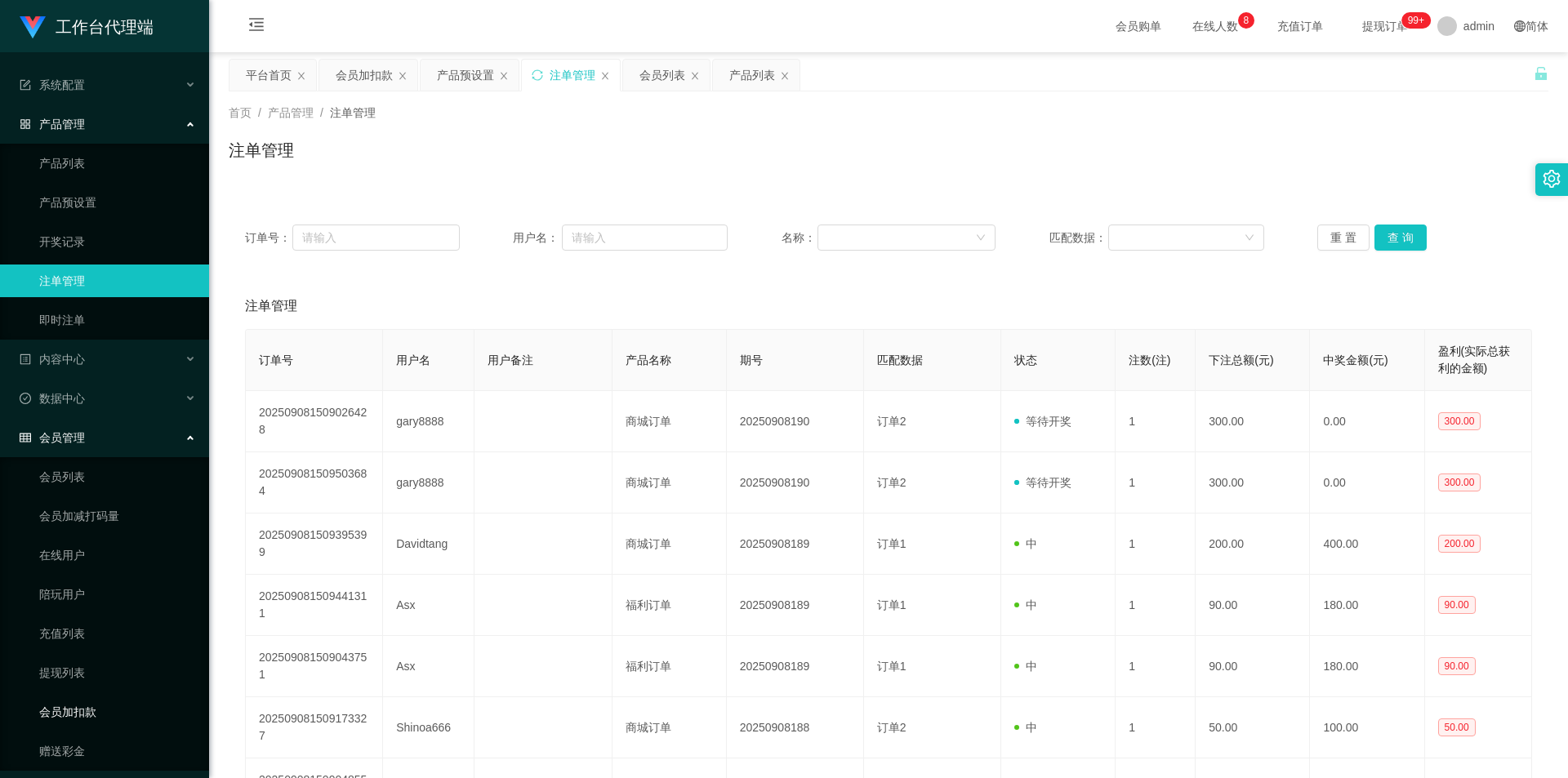
click at [89, 714] on link "会员加扣款" at bounding box center [117, 712] width 157 height 33
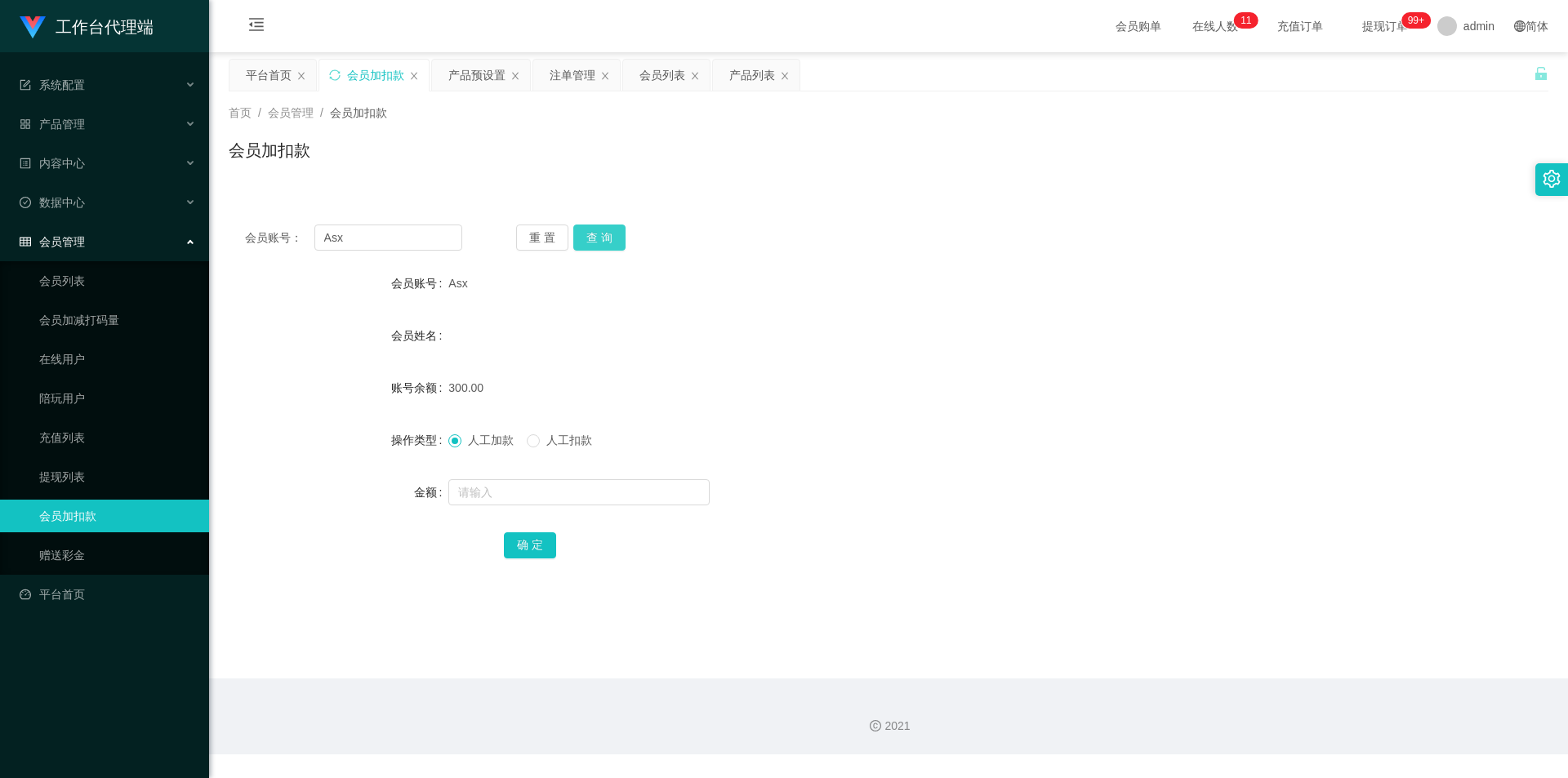
click at [597, 235] on button "查 询" at bounding box center [599, 237] width 52 height 26
click at [555, 429] on div "人工加款 人工扣款" at bounding box center [834, 440] width 771 height 33
click at [557, 443] on span "人工扣款" at bounding box center [570, 440] width 59 height 13
click at [567, 493] on input "text" at bounding box center [579, 492] width 262 height 26
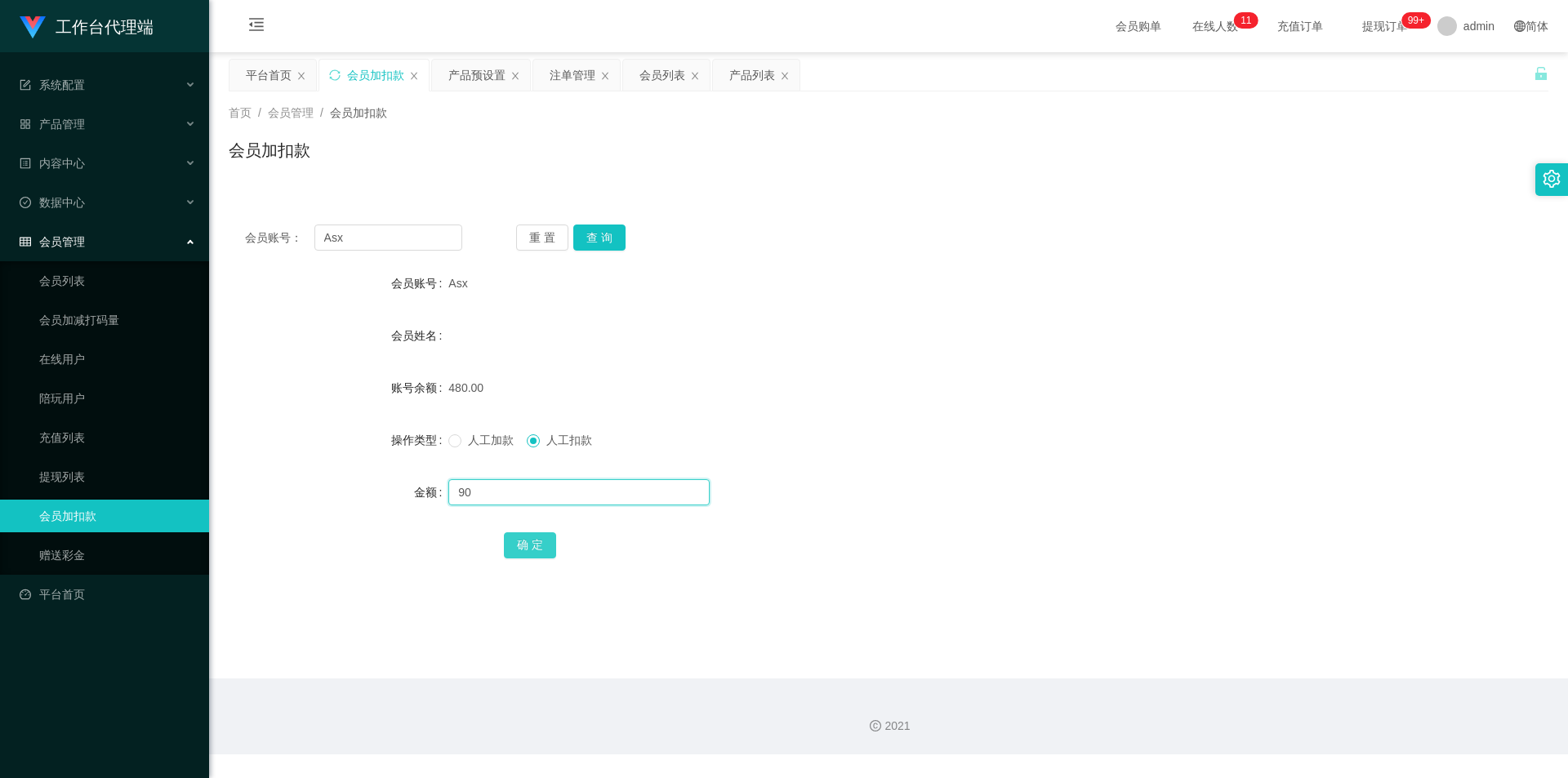
type input "90"
drag, startPoint x: 542, startPoint y: 536, endPoint x: 561, endPoint y: 557, distance: 28.3
click at [543, 538] on button "确 定" at bounding box center [530, 545] width 52 height 26
click at [517, 493] on input "text" at bounding box center [579, 492] width 262 height 26
type input "390"
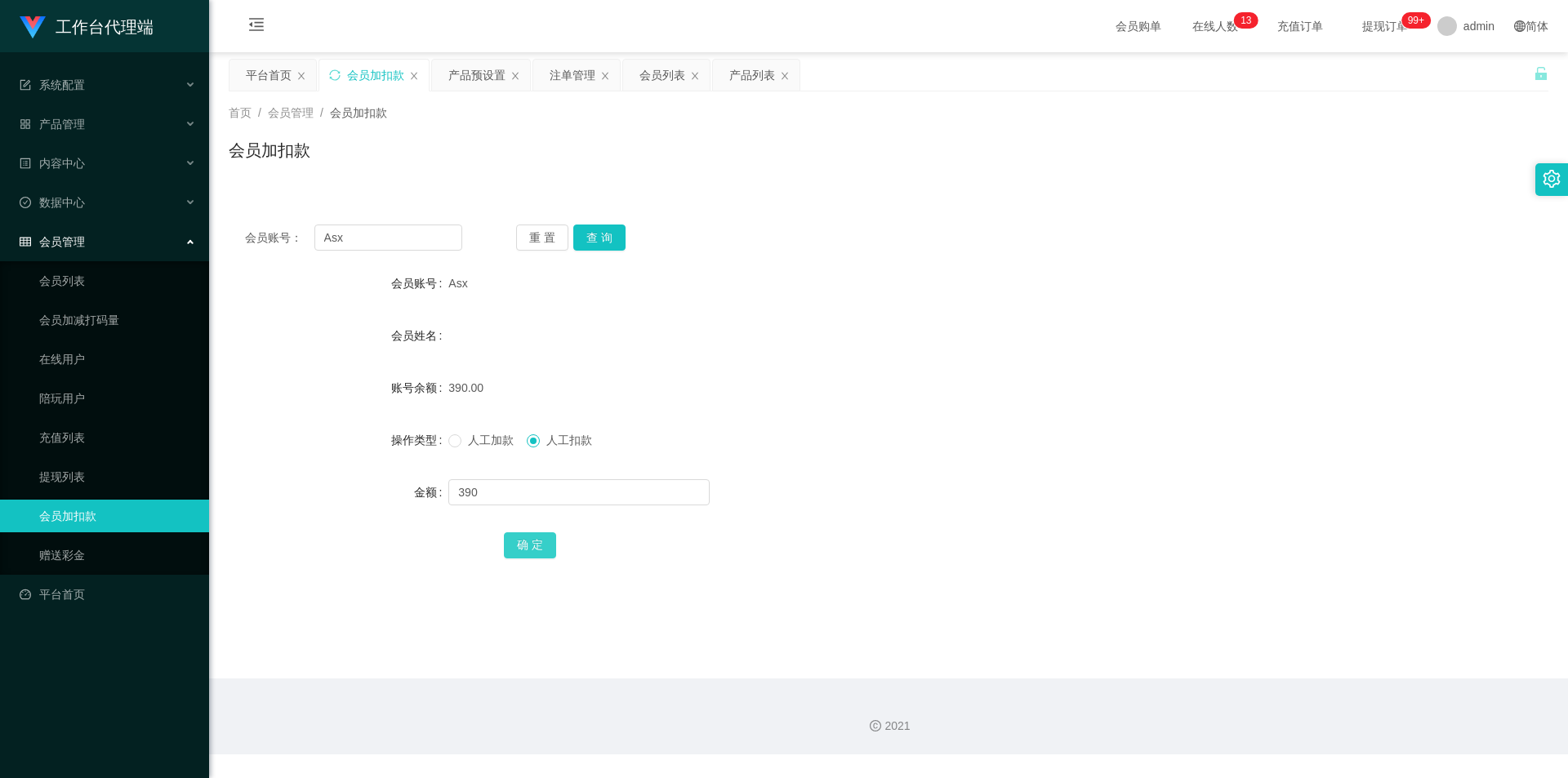
click at [541, 542] on button "确 定" at bounding box center [530, 545] width 52 height 26
click at [380, 243] on input "Asx" at bounding box center [389, 237] width 148 height 26
paste input "leotayd"
type input "leotaydx"
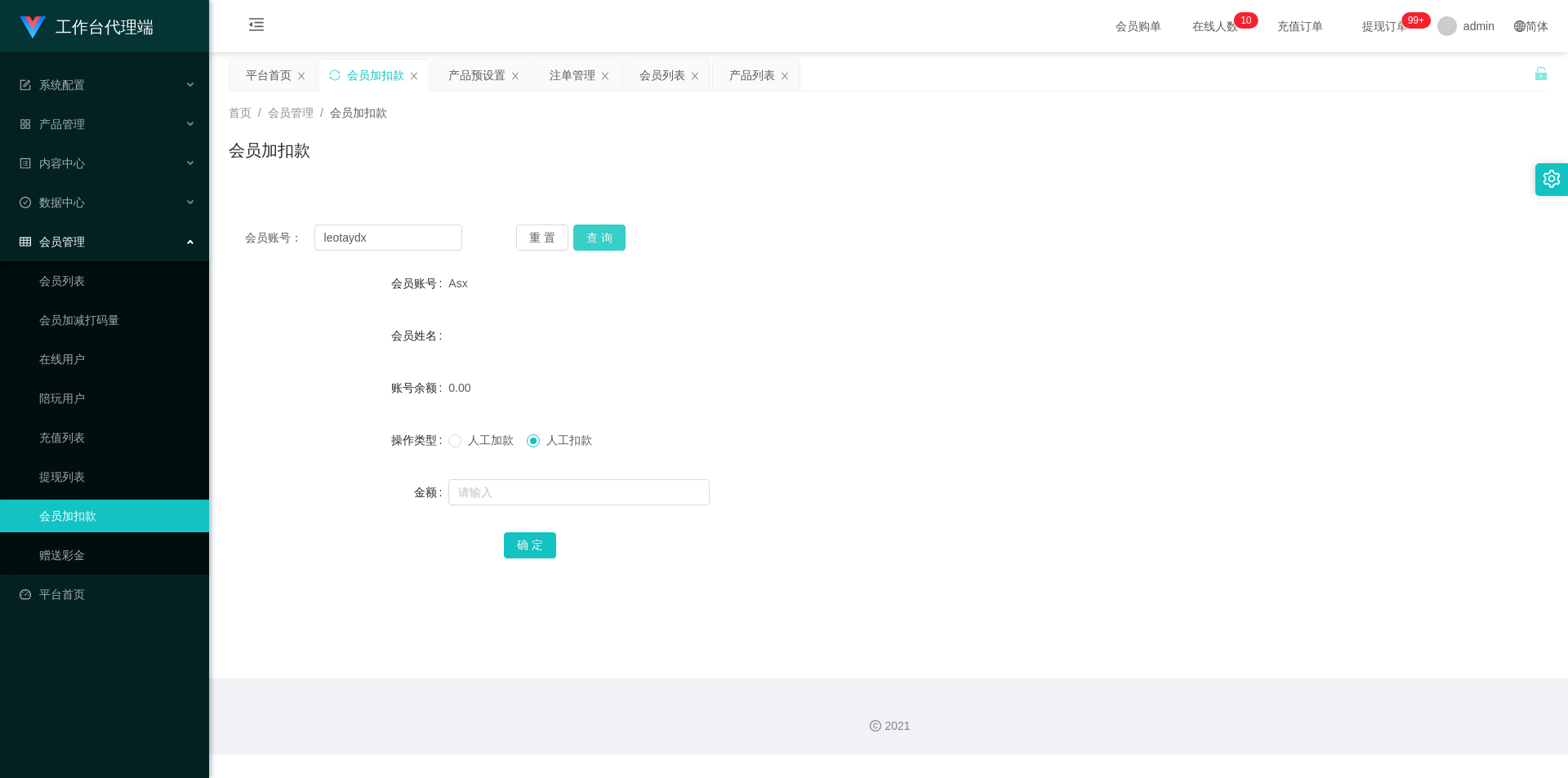
drag, startPoint x: 584, startPoint y: 233, endPoint x: 587, endPoint y: 255, distance: 22.2
click at [584, 234] on button "查 询" at bounding box center [599, 237] width 52 height 26
drag, startPoint x: 479, startPoint y: 434, endPoint x: 538, endPoint y: 460, distance: 64.5
click at [478, 434] on span "人工加款" at bounding box center [491, 440] width 59 height 13
click at [584, 500] on input "text" at bounding box center [579, 492] width 262 height 26
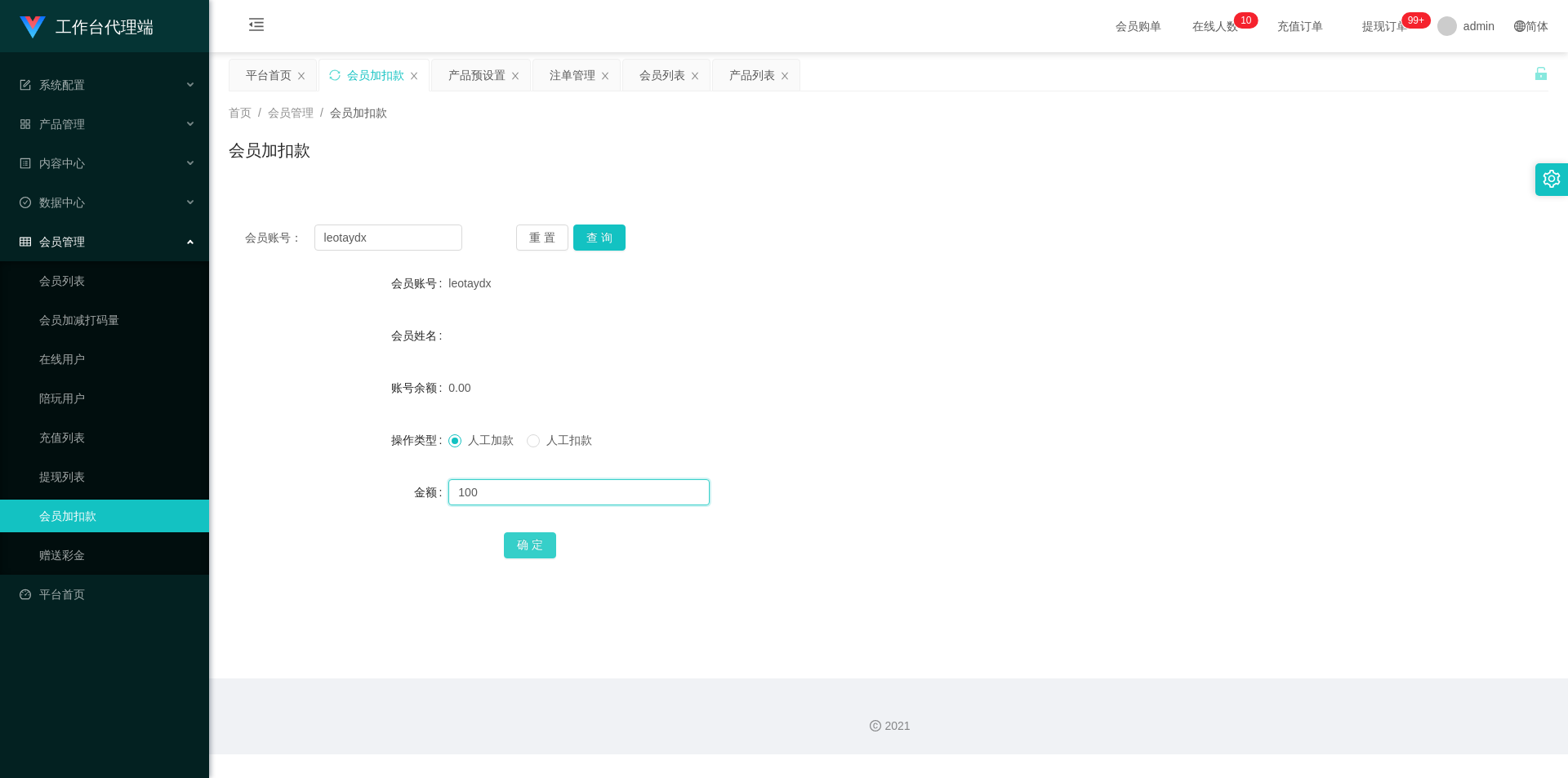
type input "100"
drag, startPoint x: 519, startPoint y: 545, endPoint x: 506, endPoint y: 568, distance: 26.4
click at [519, 546] on button "确 定" at bounding box center [530, 545] width 52 height 26
click at [92, 117] on div "产品管理" at bounding box center [104, 124] width 209 height 33
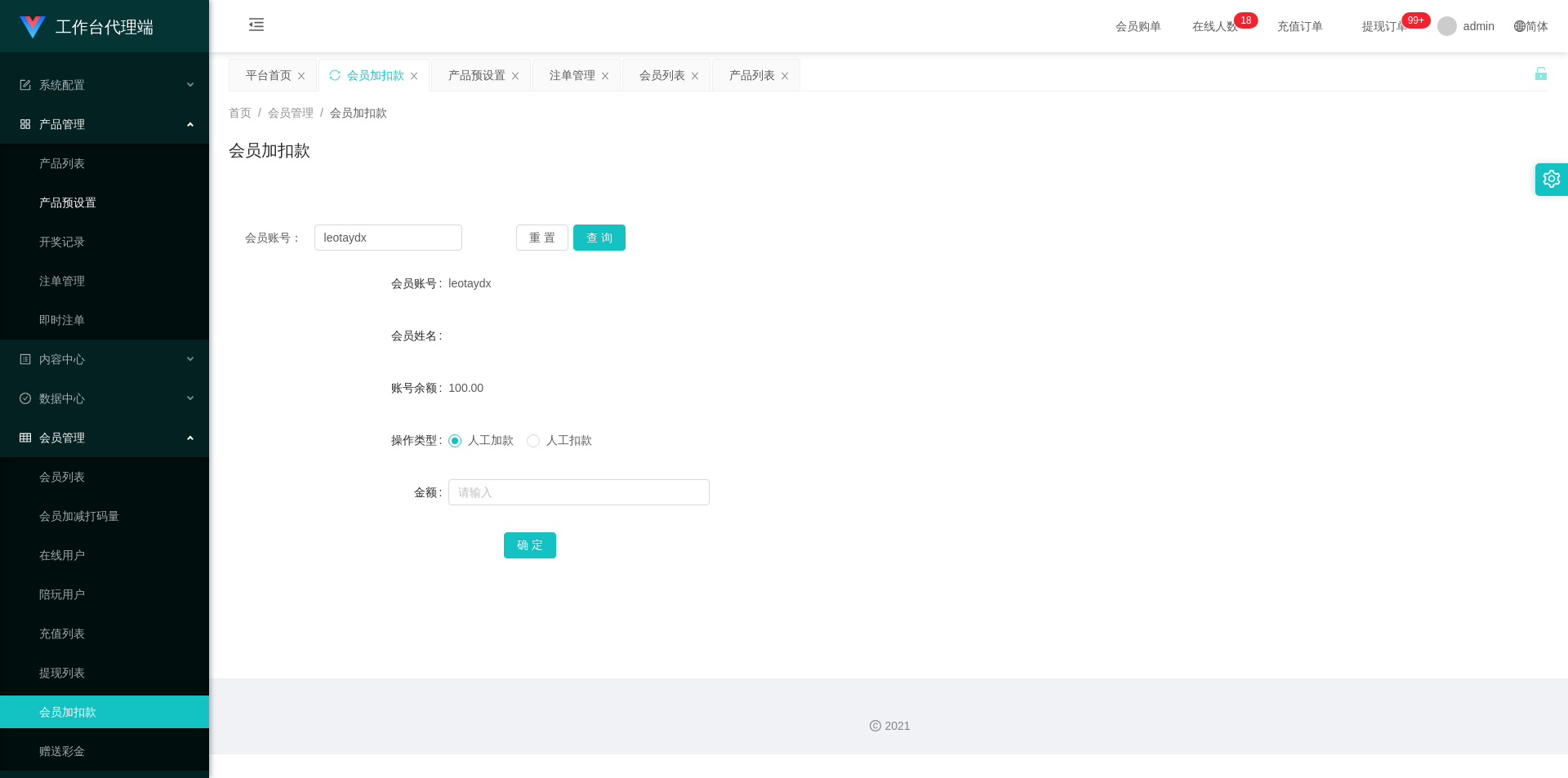
click at [74, 198] on link "产品预设置" at bounding box center [117, 203] width 157 height 33
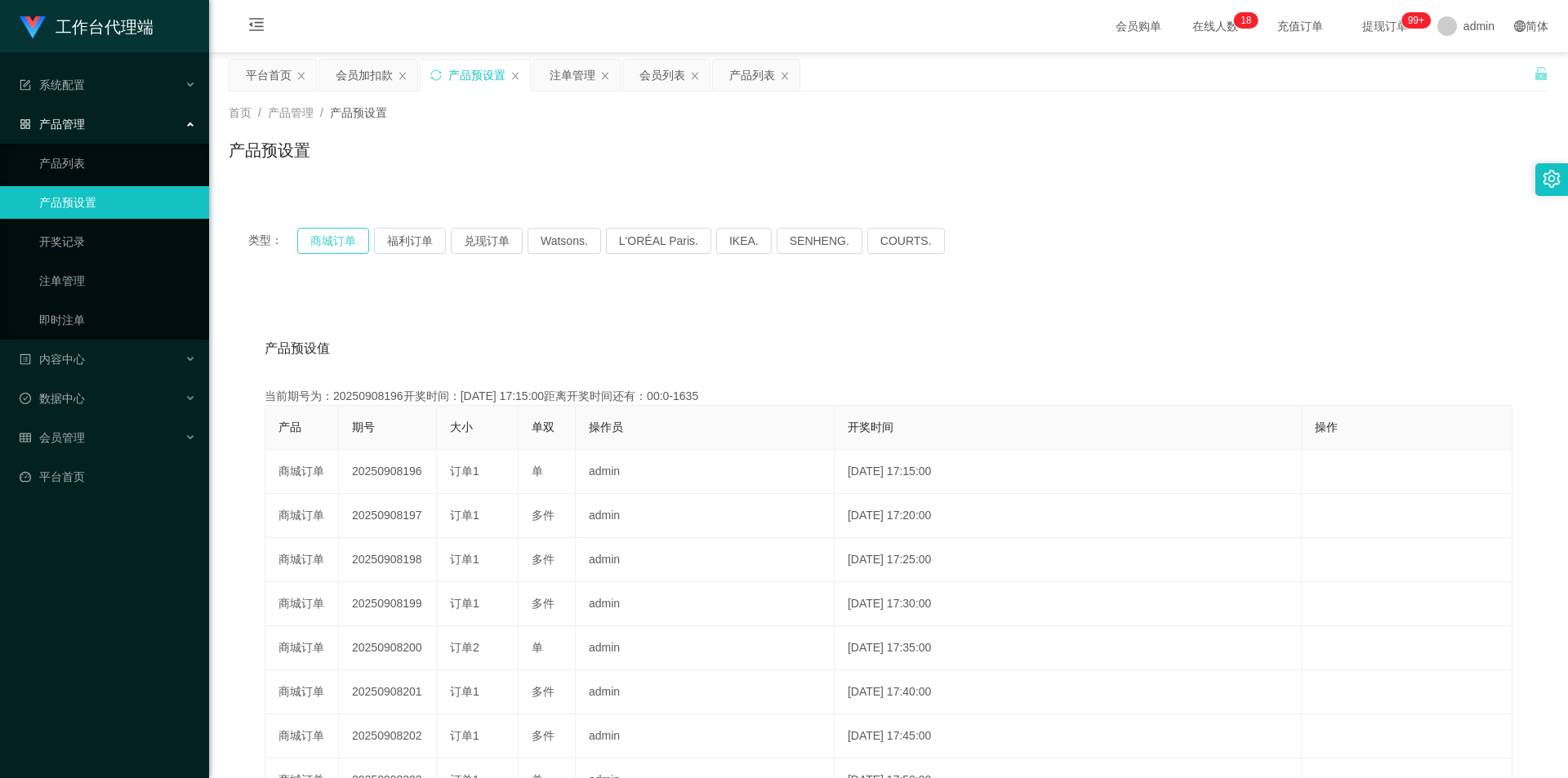
click at [331, 243] on button "商城订单" at bounding box center [333, 241] width 72 height 26
click at [331, 237] on button "商城订单" at bounding box center [333, 241] width 72 height 26
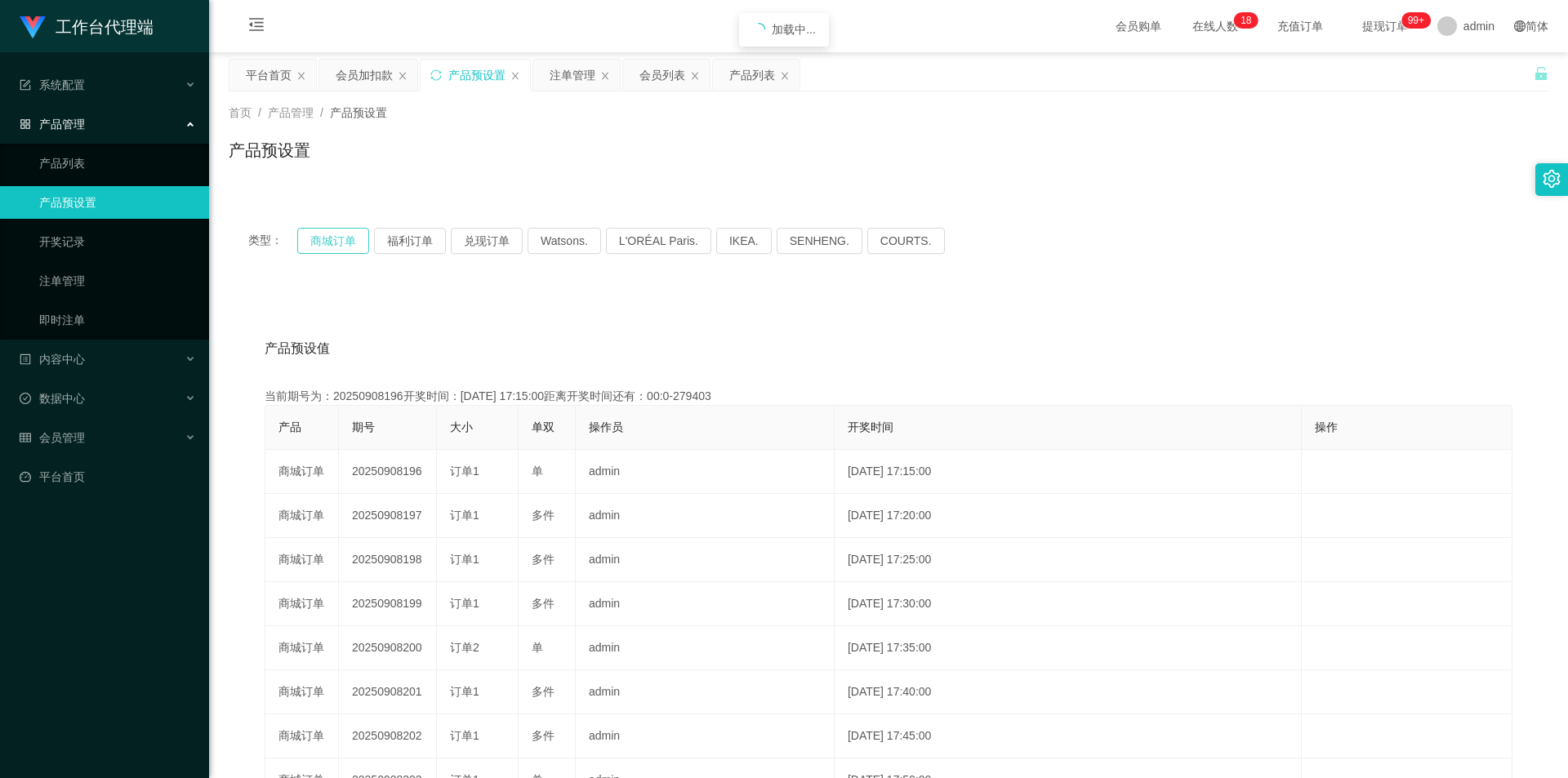
click at [331, 237] on button "商城订单" at bounding box center [333, 241] width 72 height 26
click at [99, 273] on link "注单管理" at bounding box center [117, 281] width 157 height 33
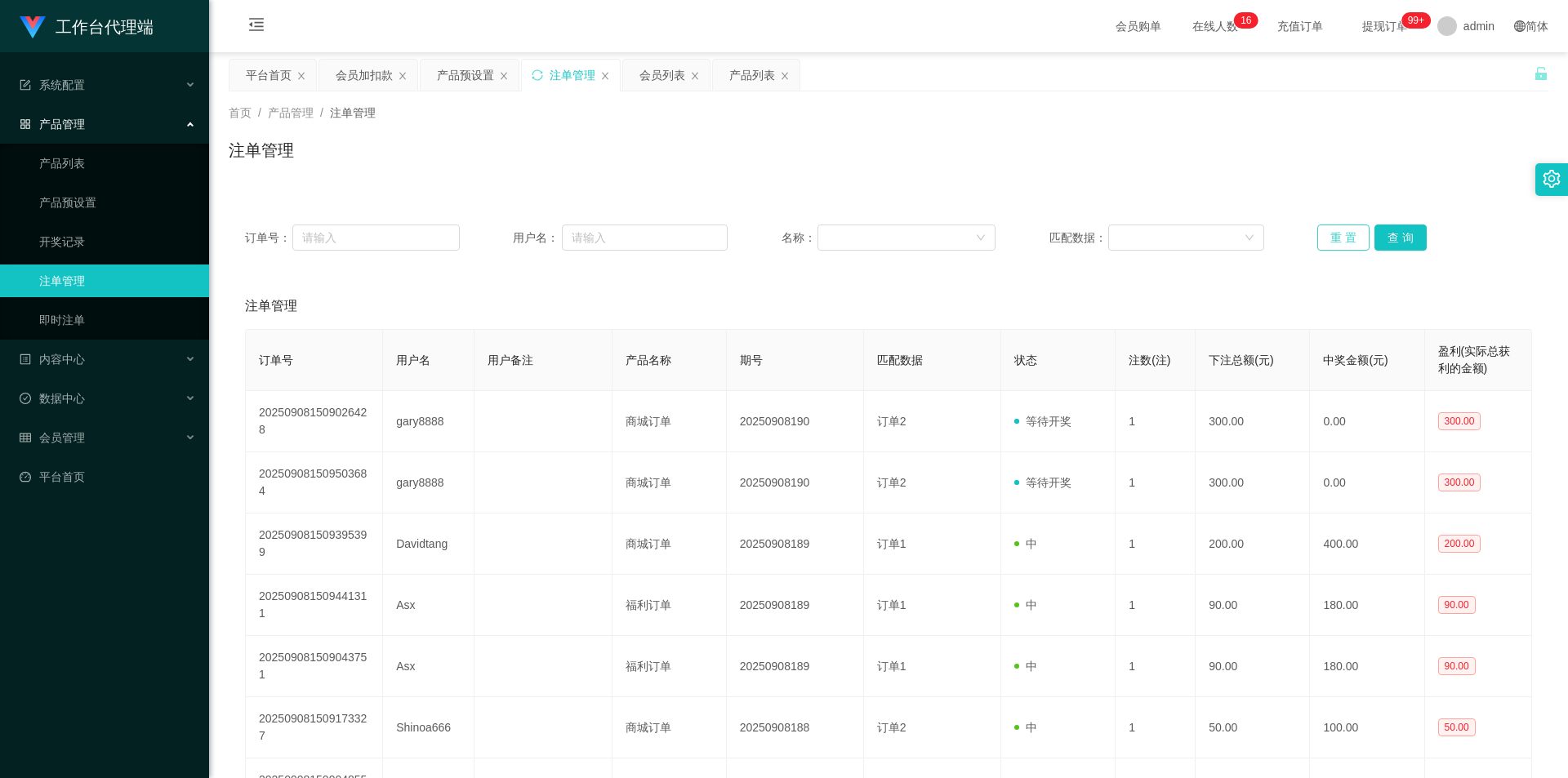
click at [1331, 231] on button "重 置" at bounding box center [1344, 237] width 52 height 26
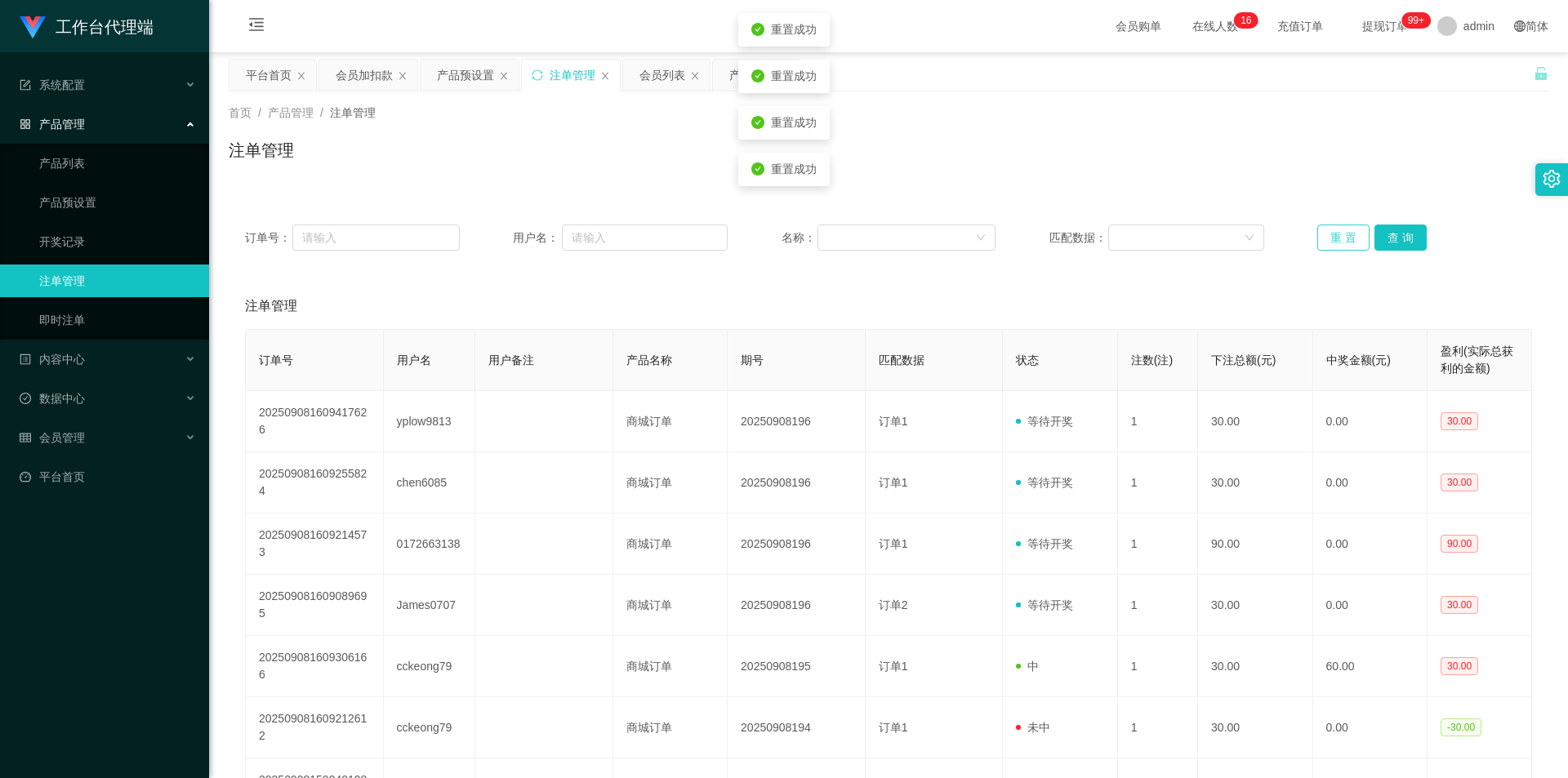
click at [1331, 231] on button "重 置" at bounding box center [1344, 237] width 52 height 26
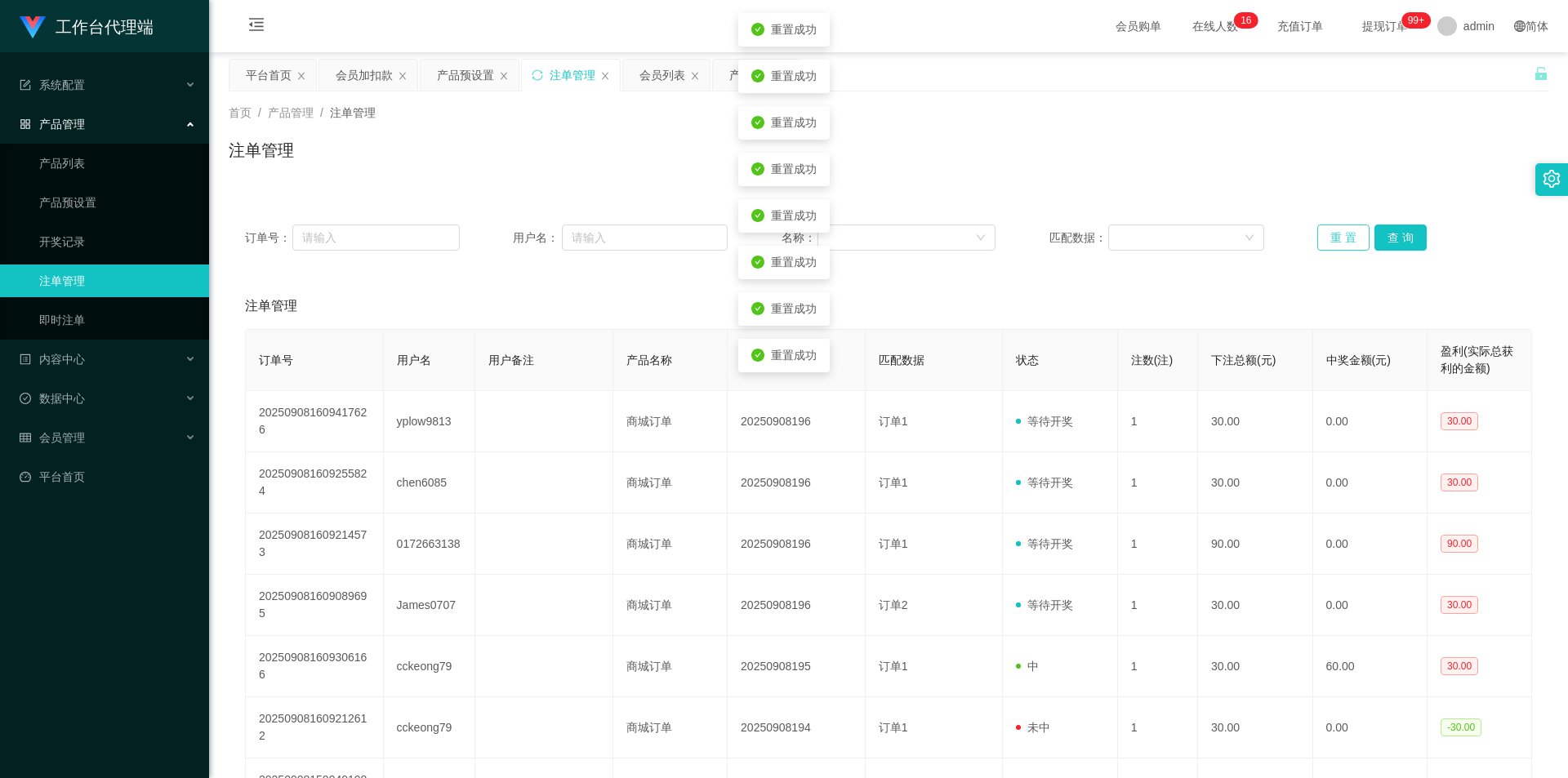
click at [1331, 231] on button "重 置" at bounding box center [1344, 237] width 52 height 26
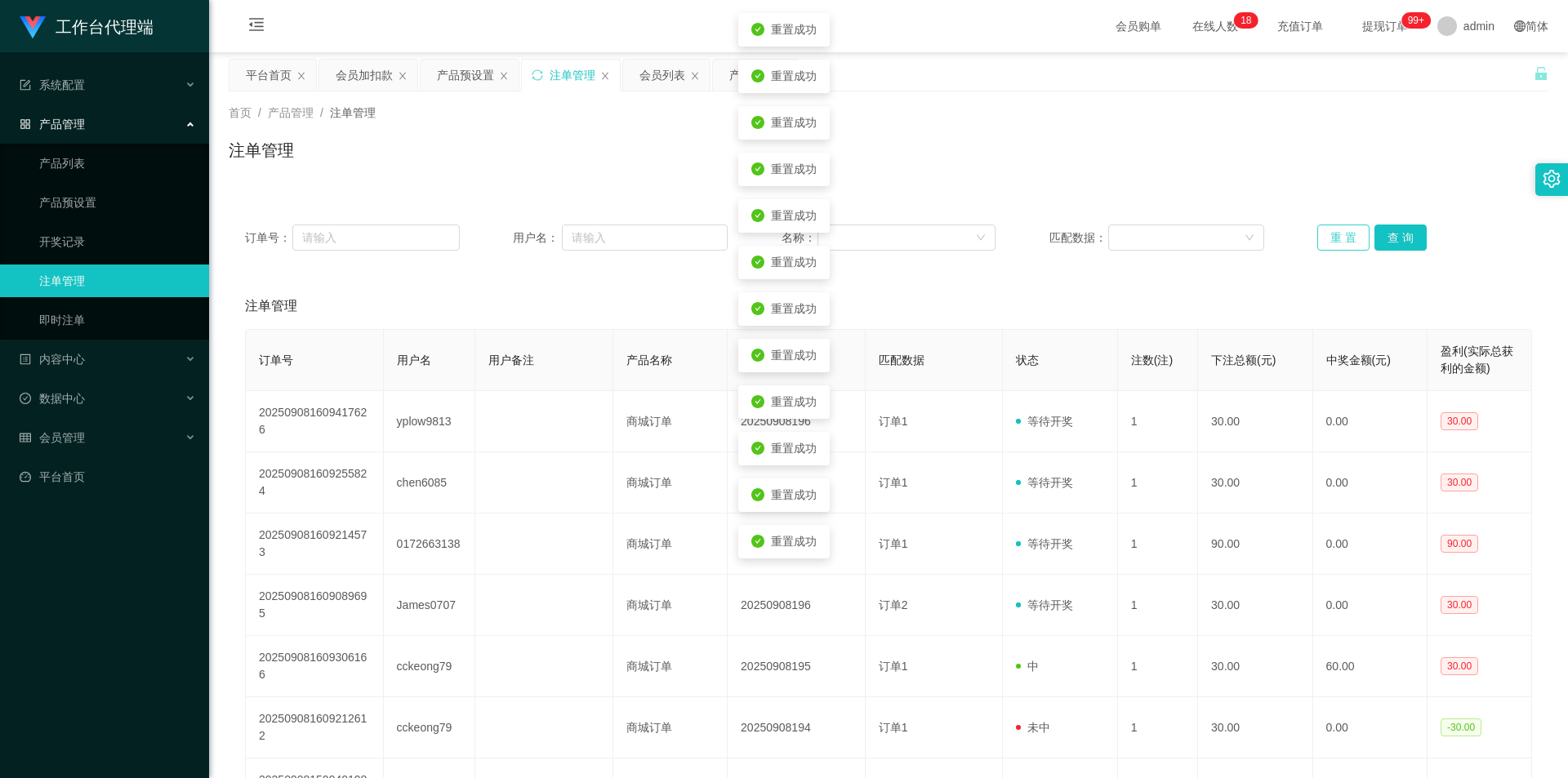
click at [1331, 231] on button "重 置" at bounding box center [1344, 237] width 52 height 26
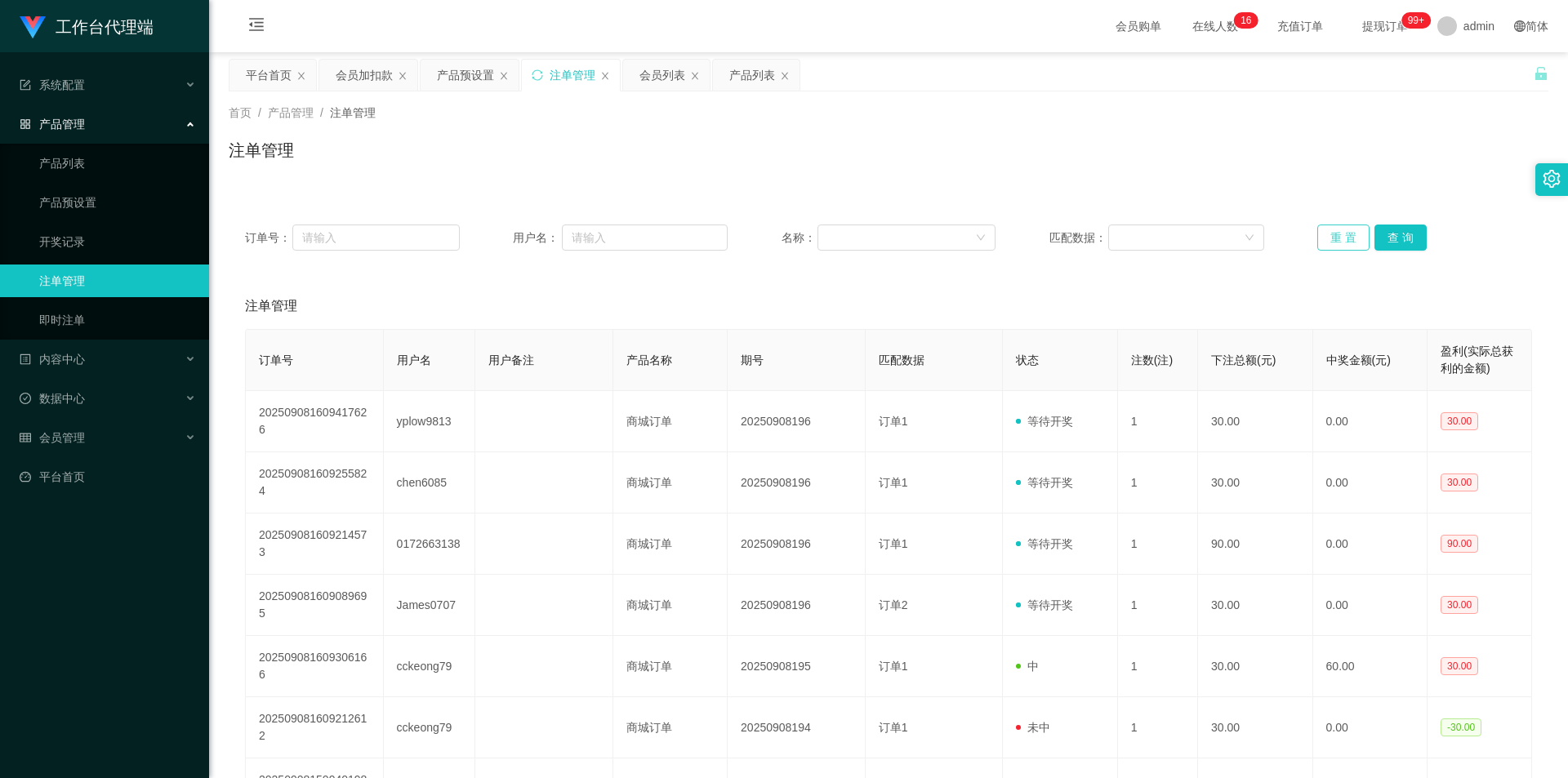
click at [1329, 237] on button "重 置" at bounding box center [1344, 237] width 52 height 26
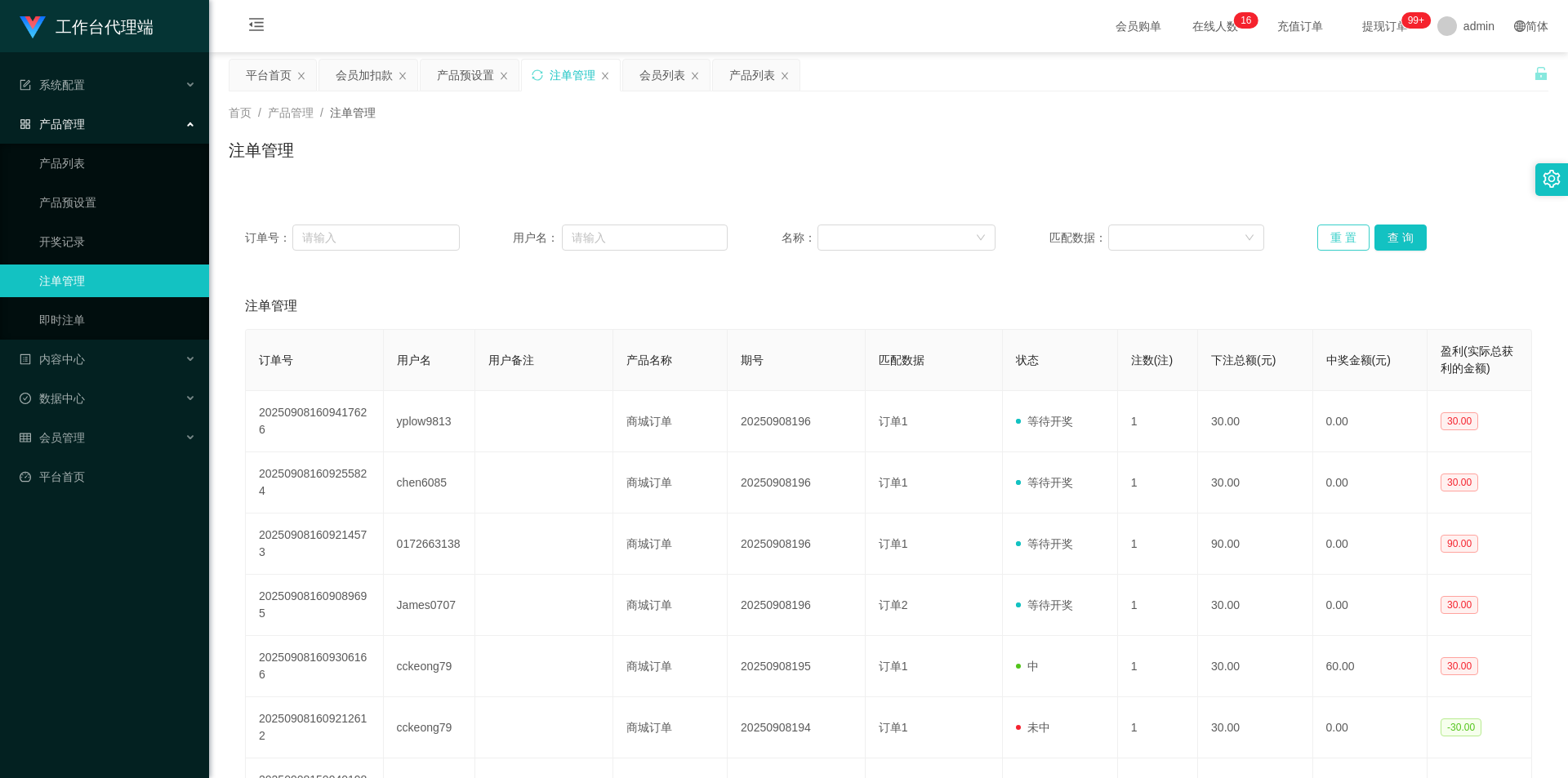
click at [1335, 238] on button "重 置" at bounding box center [1344, 237] width 52 height 26
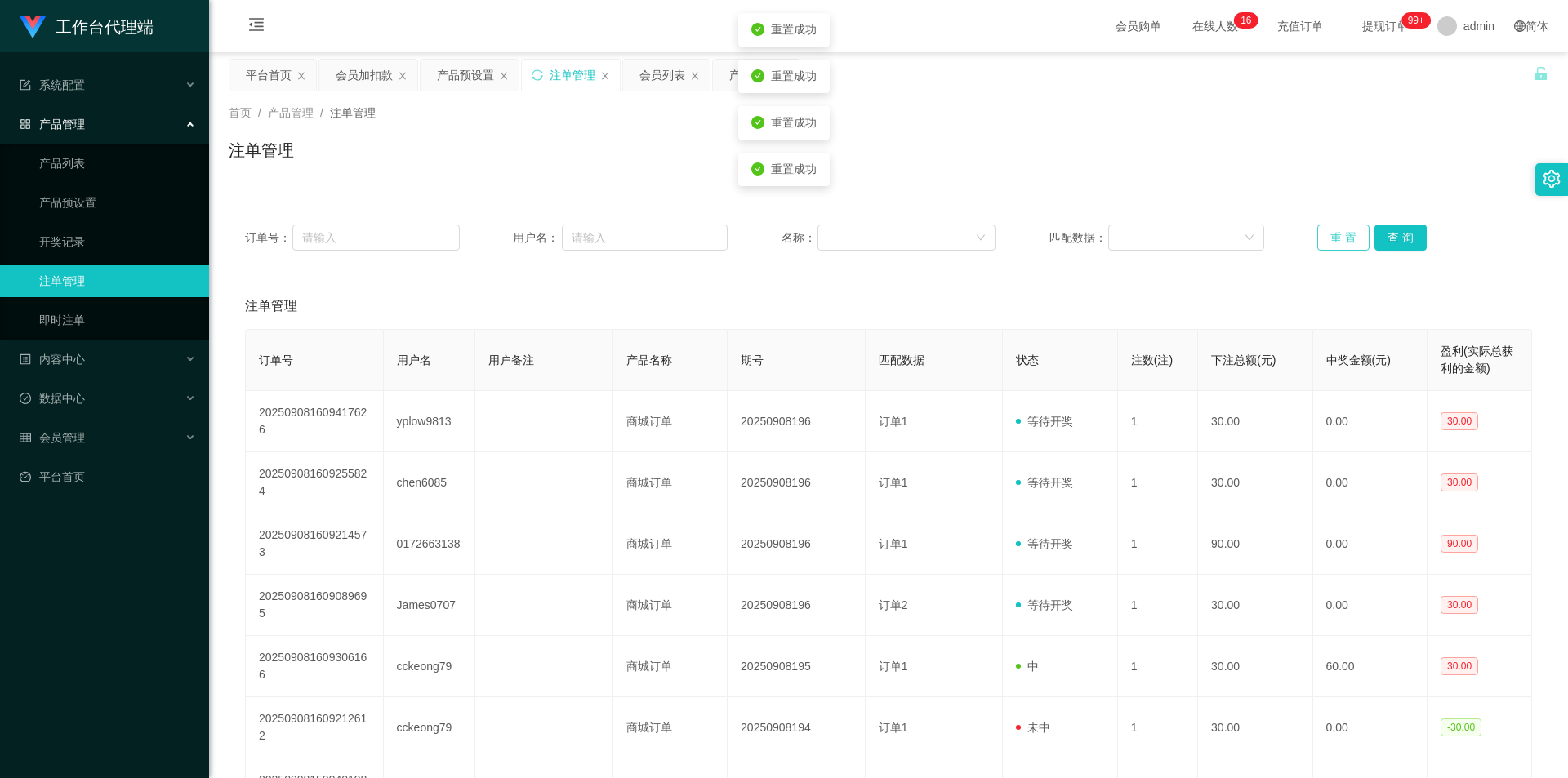
click at [1335, 238] on button "重 置" at bounding box center [1344, 237] width 52 height 26
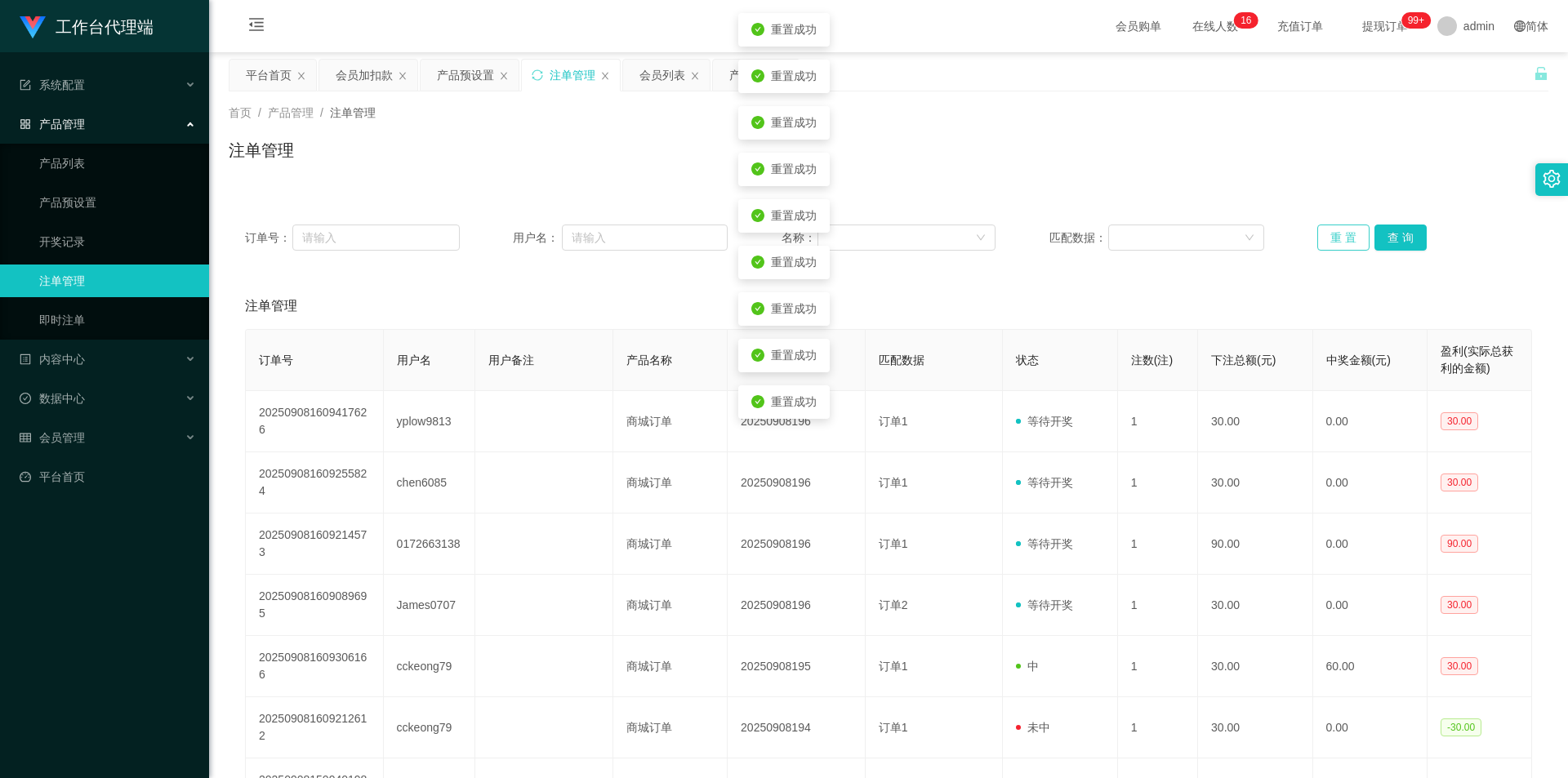
click at [1335, 238] on button "重 置" at bounding box center [1344, 237] width 52 height 26
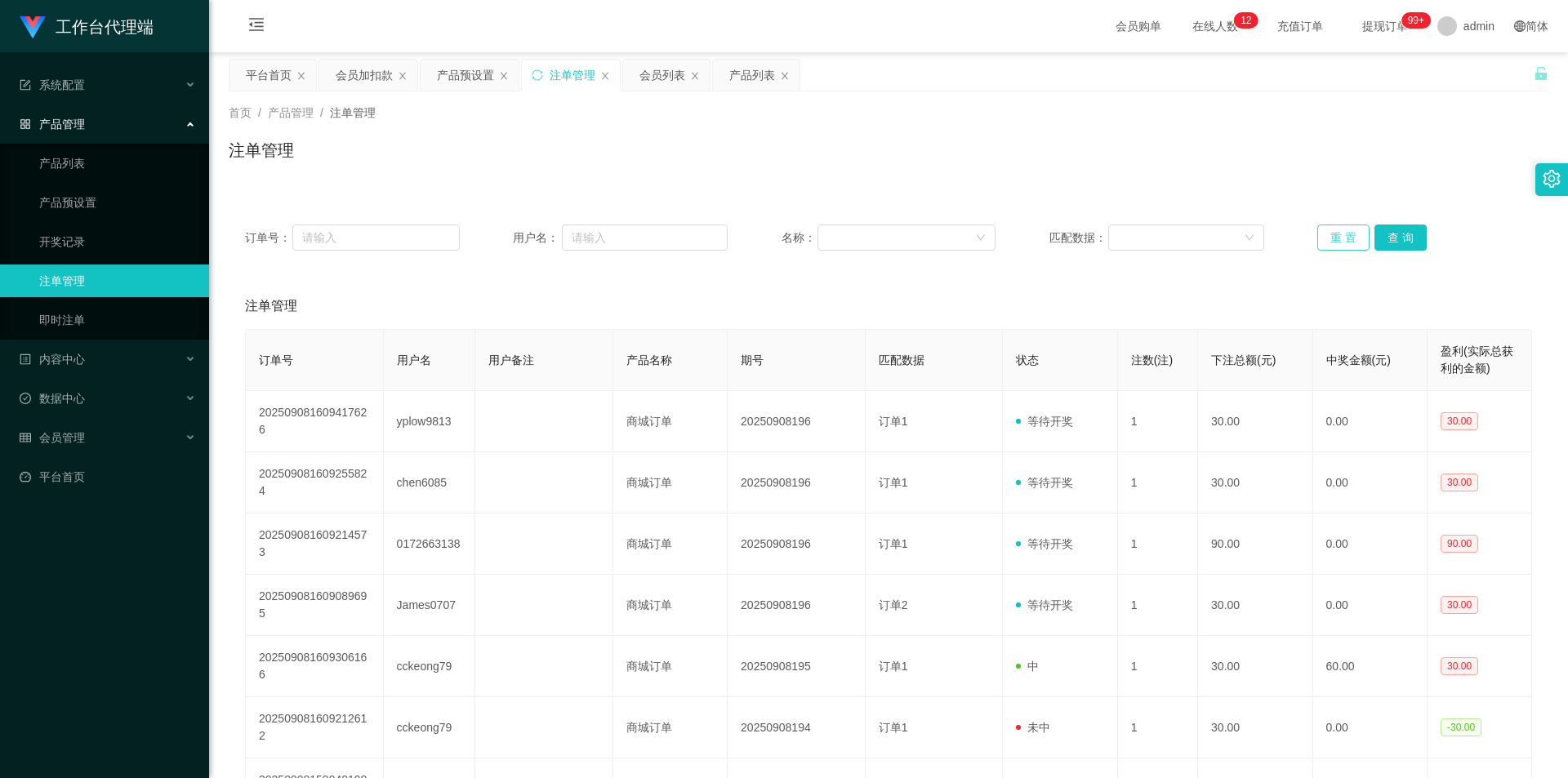
click at [1336, 243] on button "重 置" at bounding box center [1344, 237] width 52 height 26
click at [1332, 229] on button "重 置" at bounding box center [1344, 237] width 52 height 26
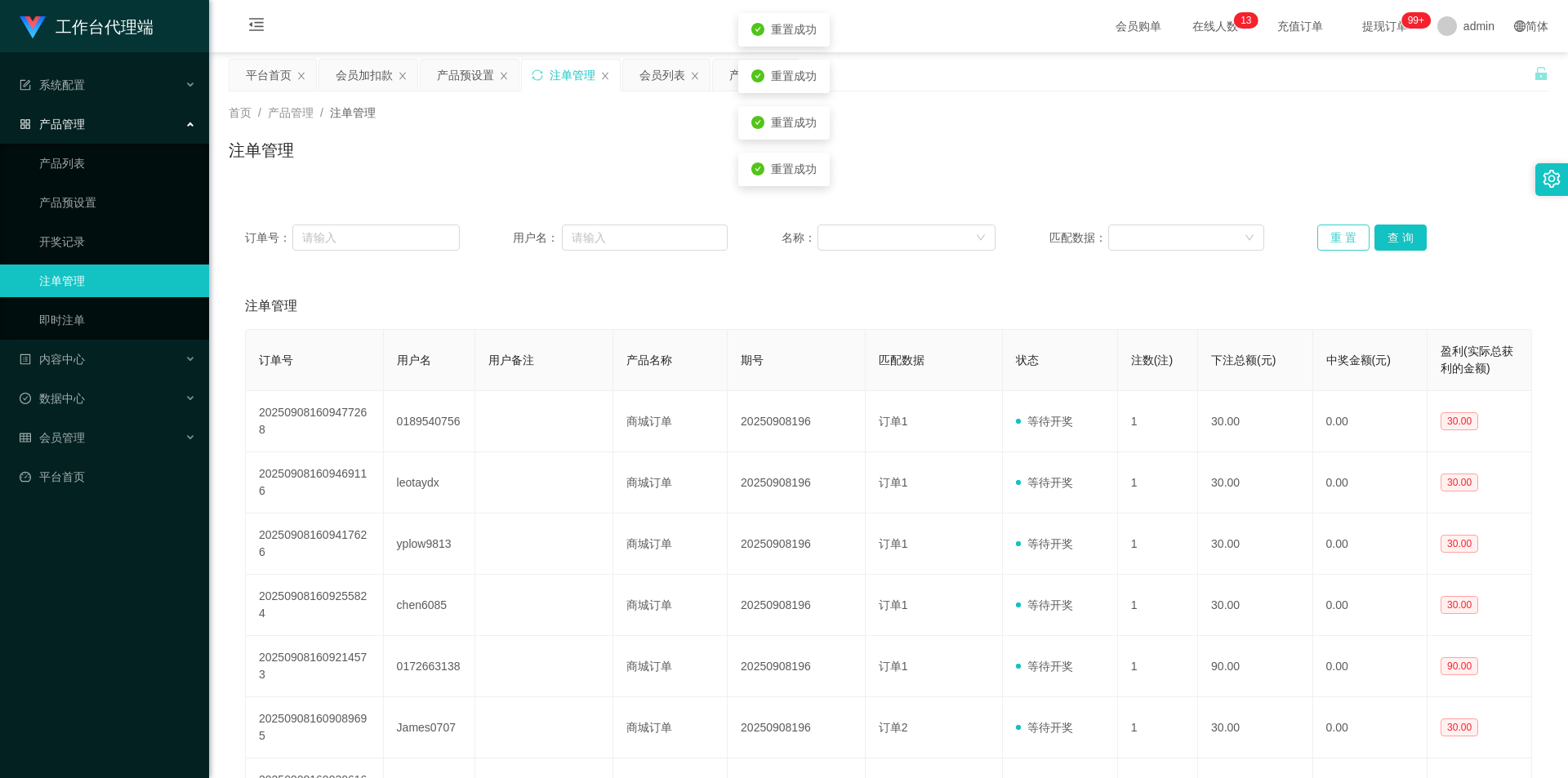
click at [1332, 229] on button "重 置" at bounding box center [1344, 237] width 52 height 26
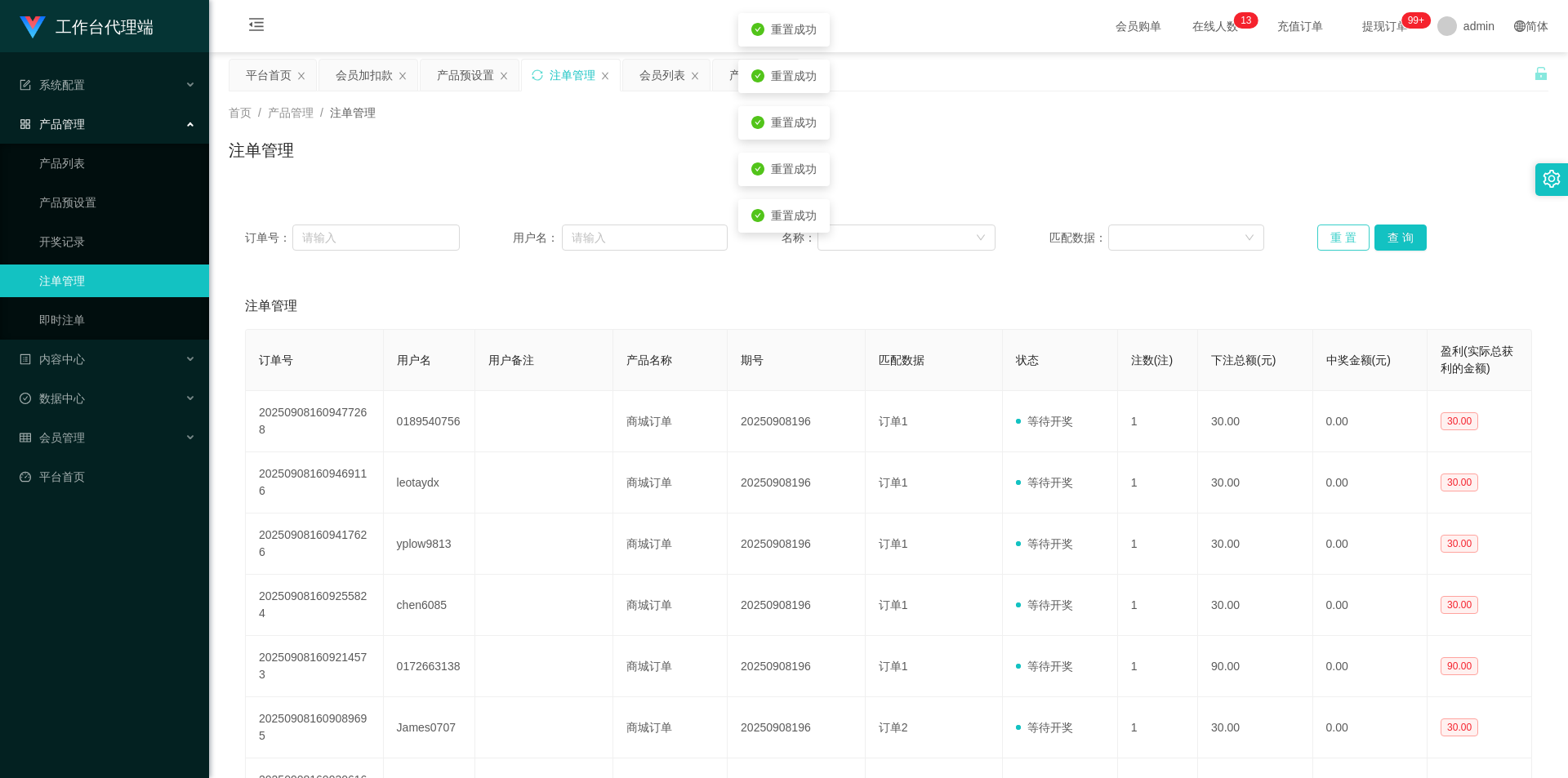
click at [1332, 229] on button "重 置" at bounding box center [1344, 237] width 52 height 26
click at [1340, 238] on button "重 置" at bounding box center [1344, 237] width 52 height 26
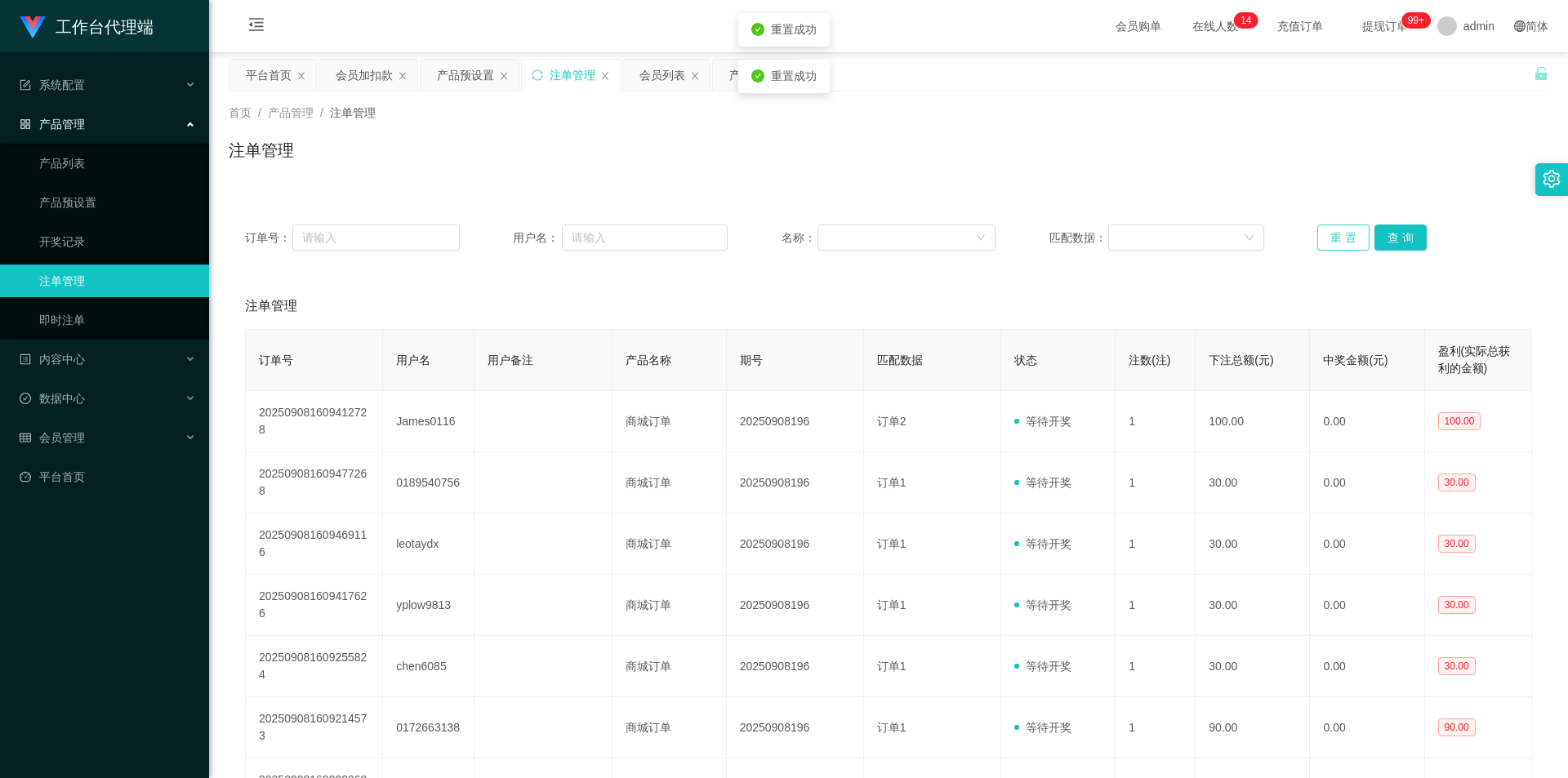
click at [1340, 238] on button "重 置" at bounding box center [1344, 237] width 52 height 26
click at [60, 443] on span "会员管理" at bounding box center [52, 437] width 65 height 13
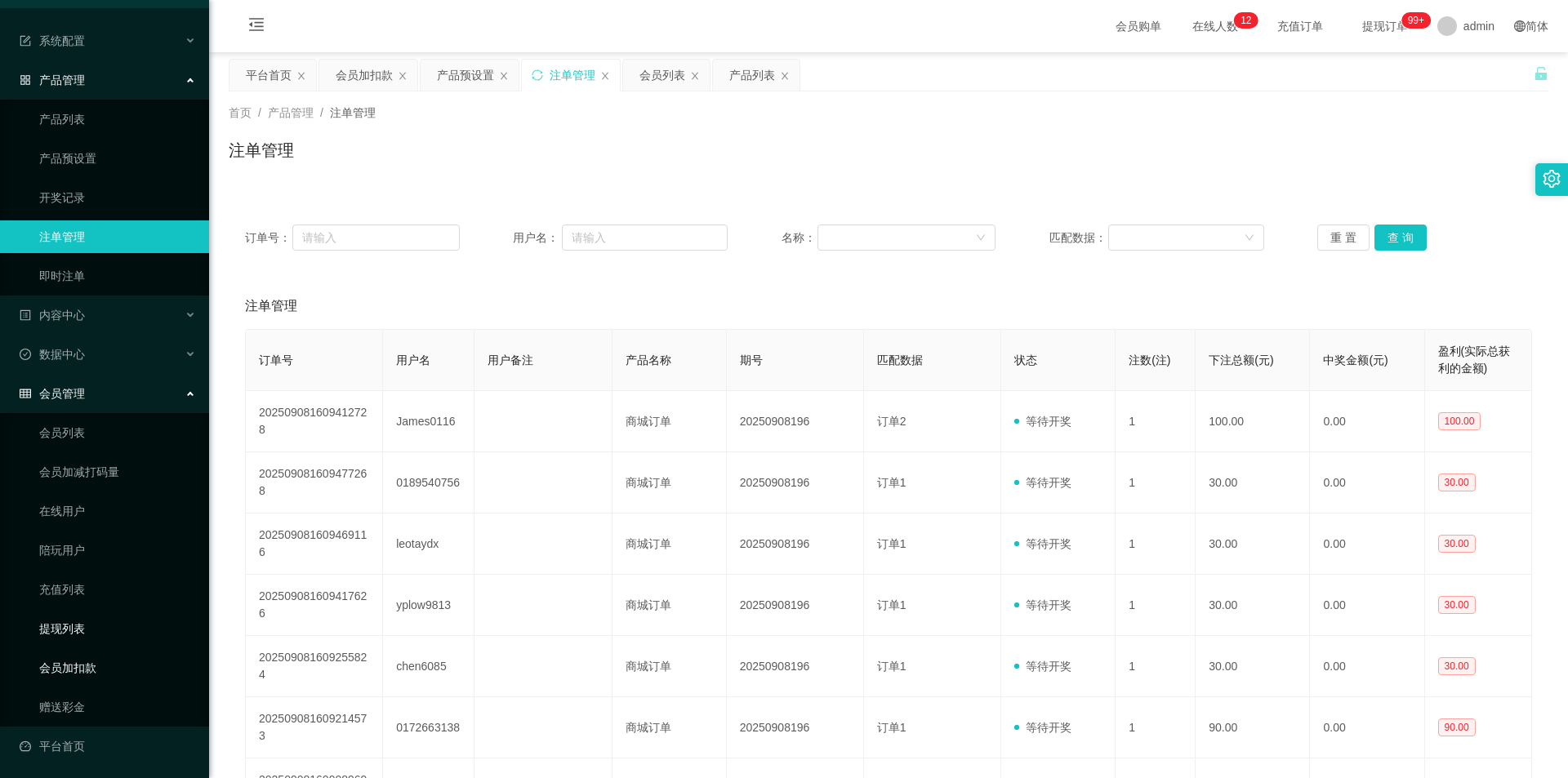
scroll to position [45, 0]
click at [114, 654] on link "会员加扣款" at bounding box center [117, 668] width 157 height 33
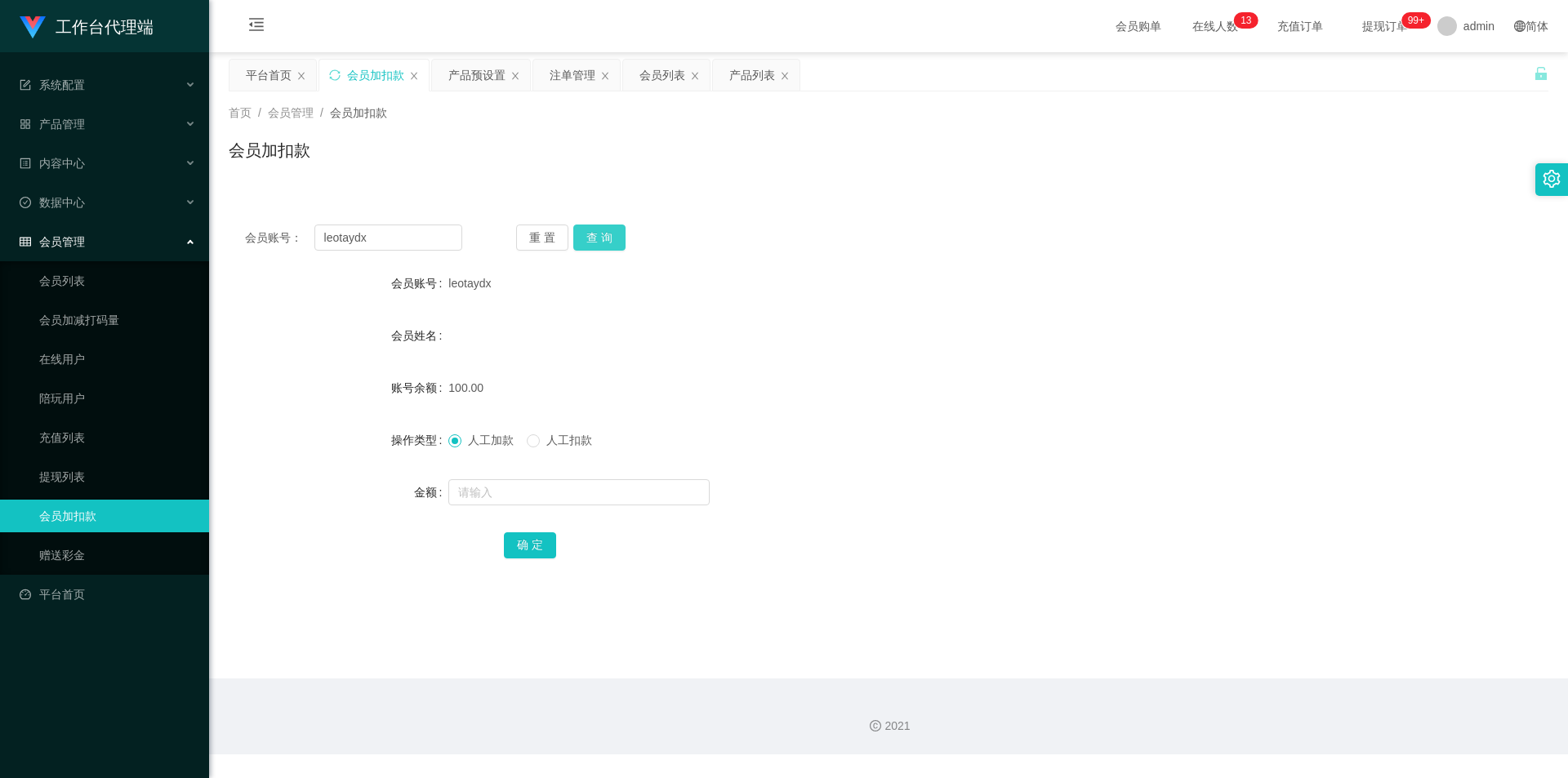
click at [592, 233] on button "查 询" at bounding box center [599, 237] width 52 height 26
click at [593, 233] on div "重 置 查 询" at bounding box center [625, 237] width 217 height 26
click at [564, 437] on span "人工扣款" at bounding box center [570, 440] width 59 height 13
click at [569, 489] on input "text" at bounding box center [579, 492] width 262 height 26
type input "130"
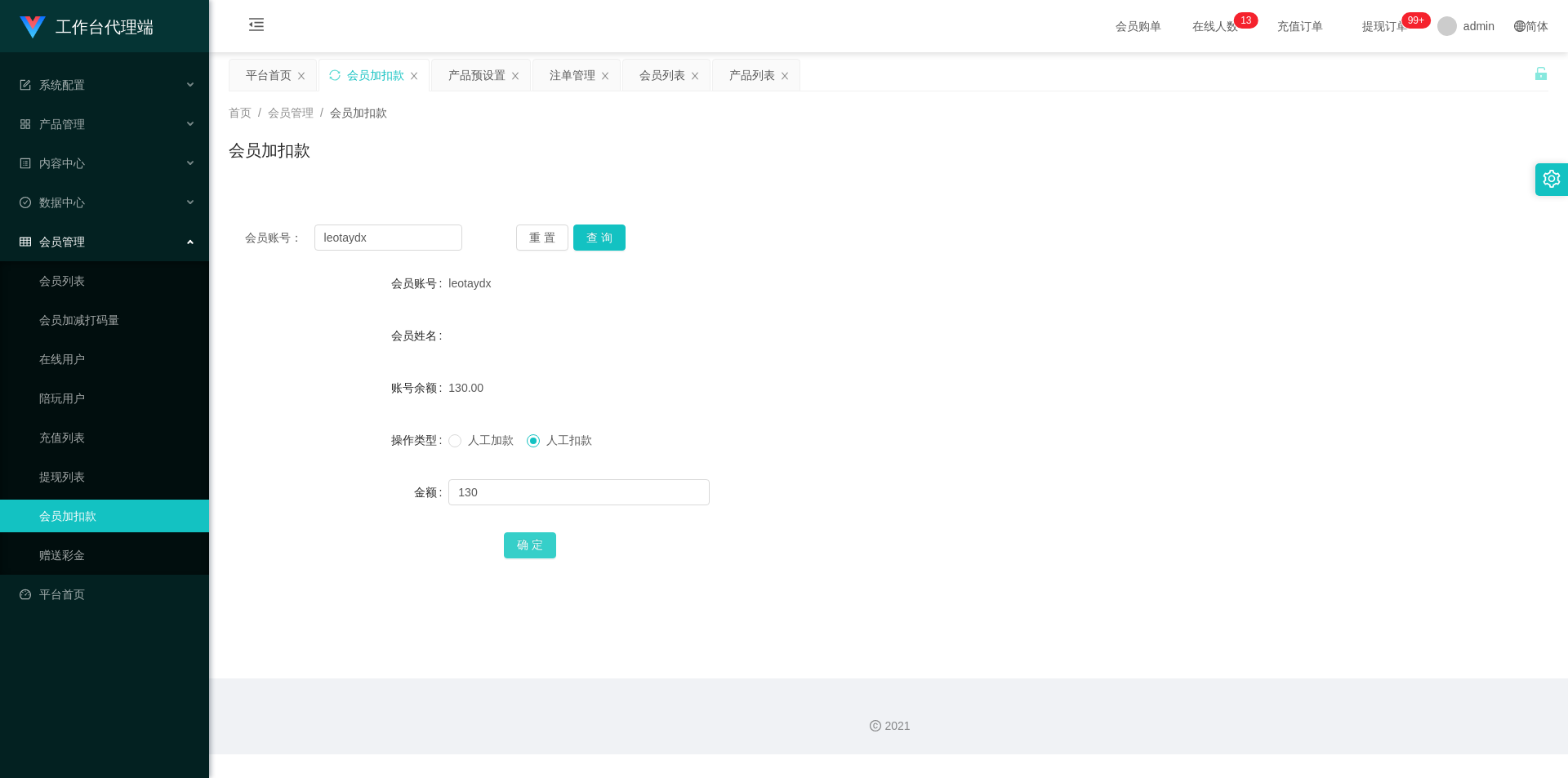
click at [541, 545] on button "确 定" at bounding box center [530, 545] width 52 height 26
